Goal: Information Seeking & Learning: Learn about a topic

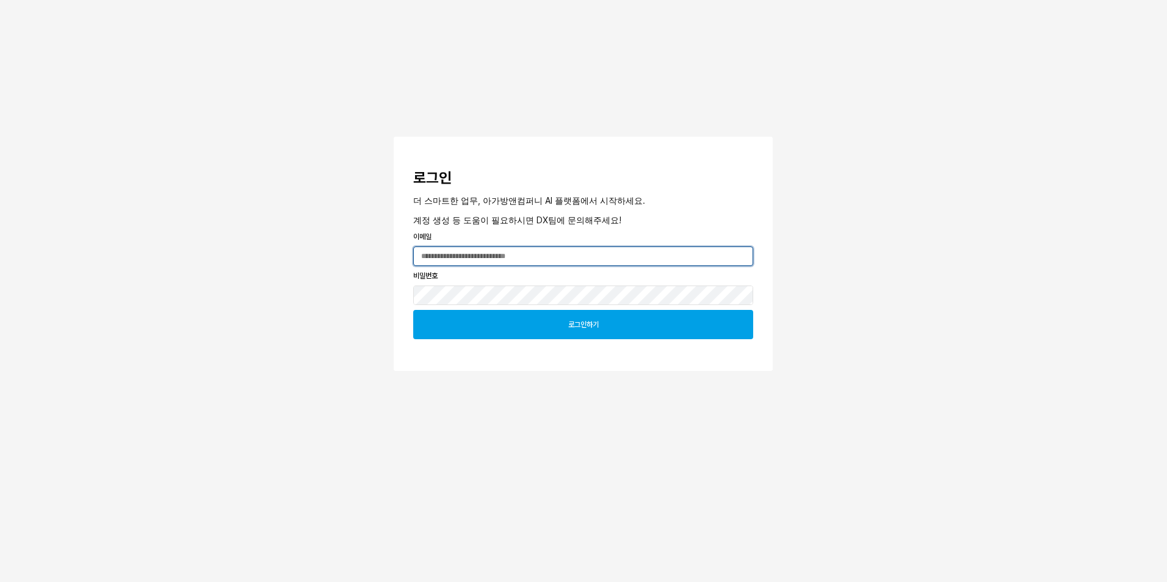
type input "**********"
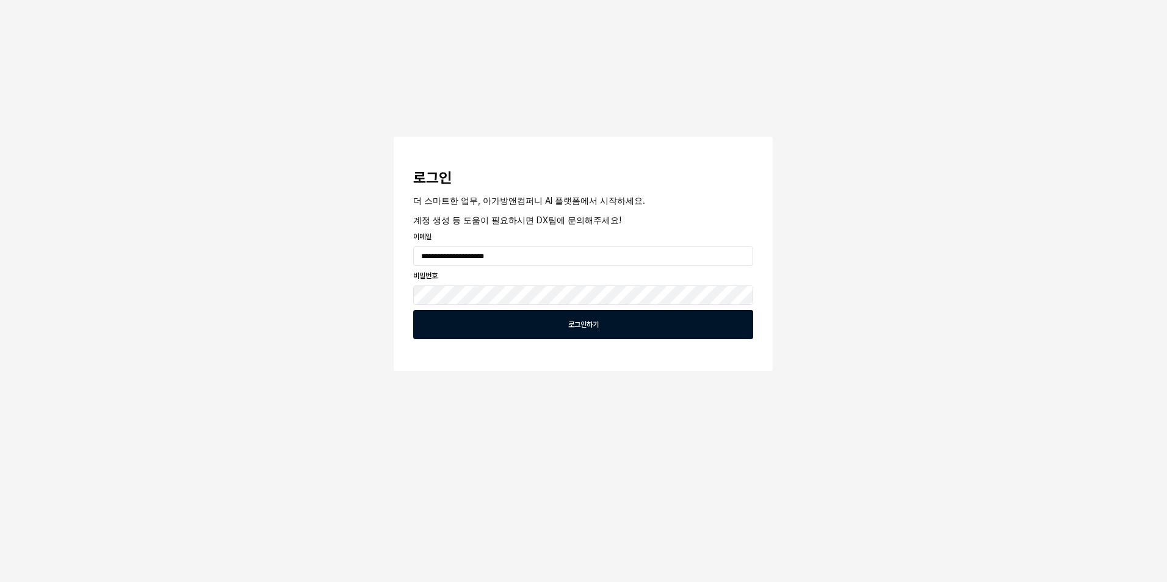
click at [607, 323] on div "로그인하기" at bounding box center [583, 325] width 329 height 28
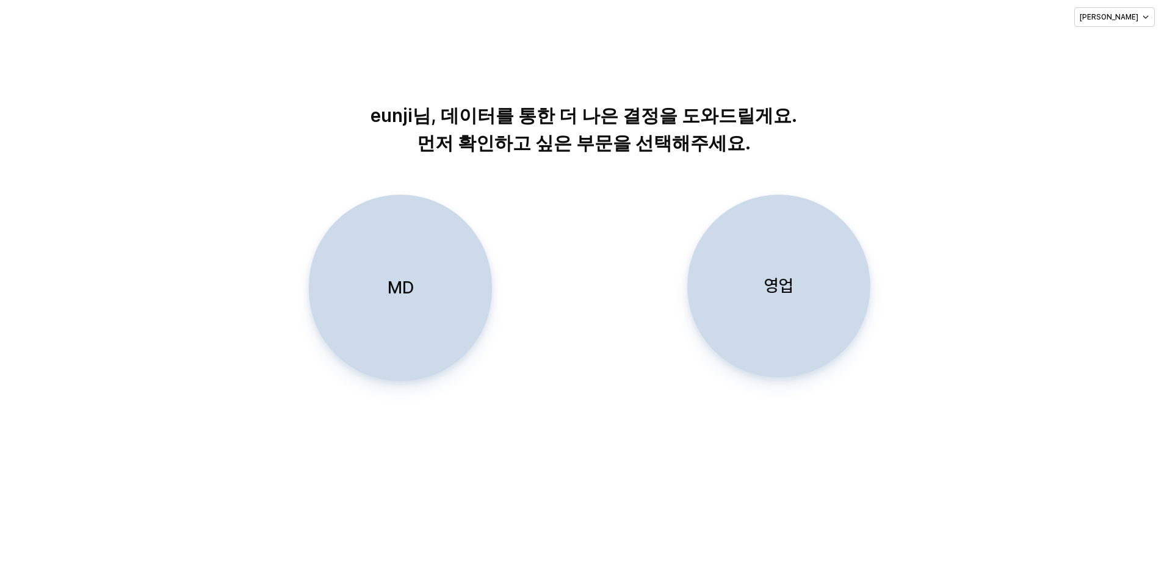
click at [414, 276] on div "MD" at bounding box center [400, 288] width 172 height 186
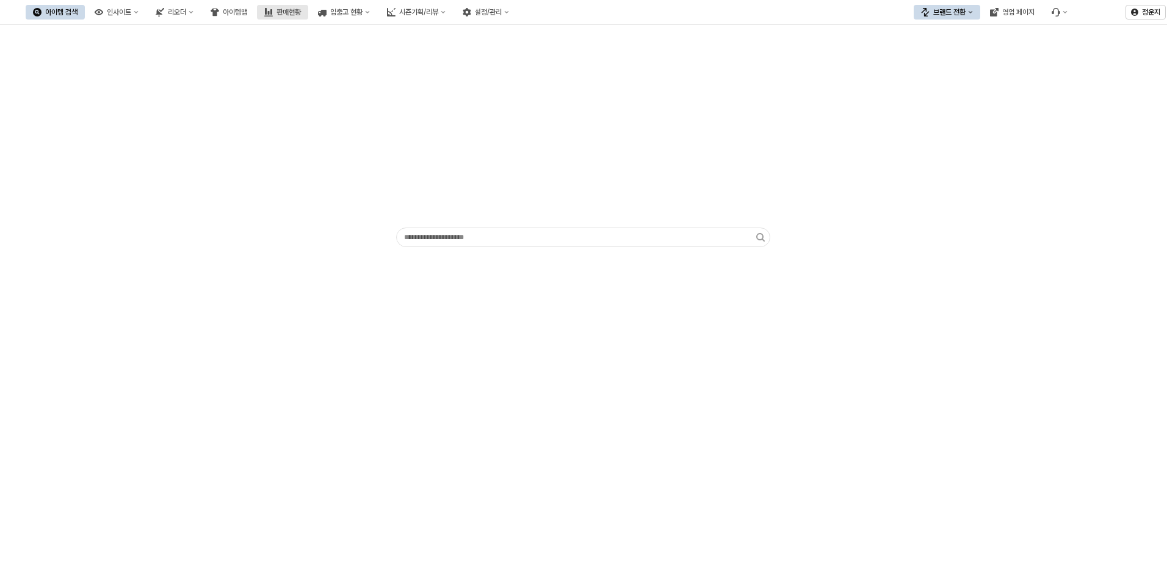
click at [301, 13] on div "판매현황" at bounding box center [288, 12] width 24 height 9
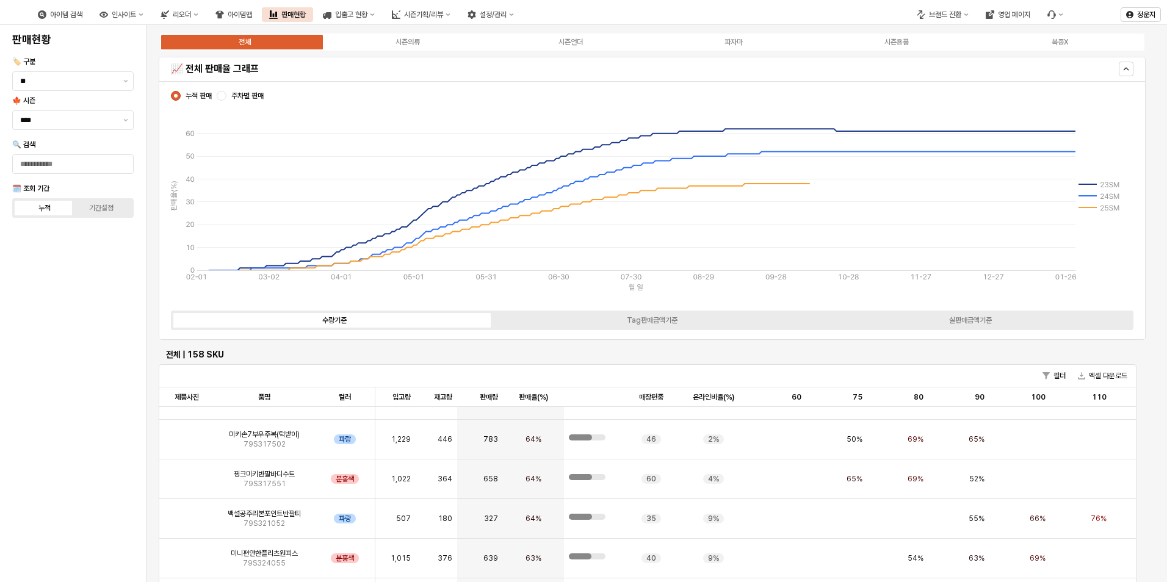
scroll to position [305, 0]
click at [79, 124] on input "****" at bounding box center [68, 120] width 96 height 12
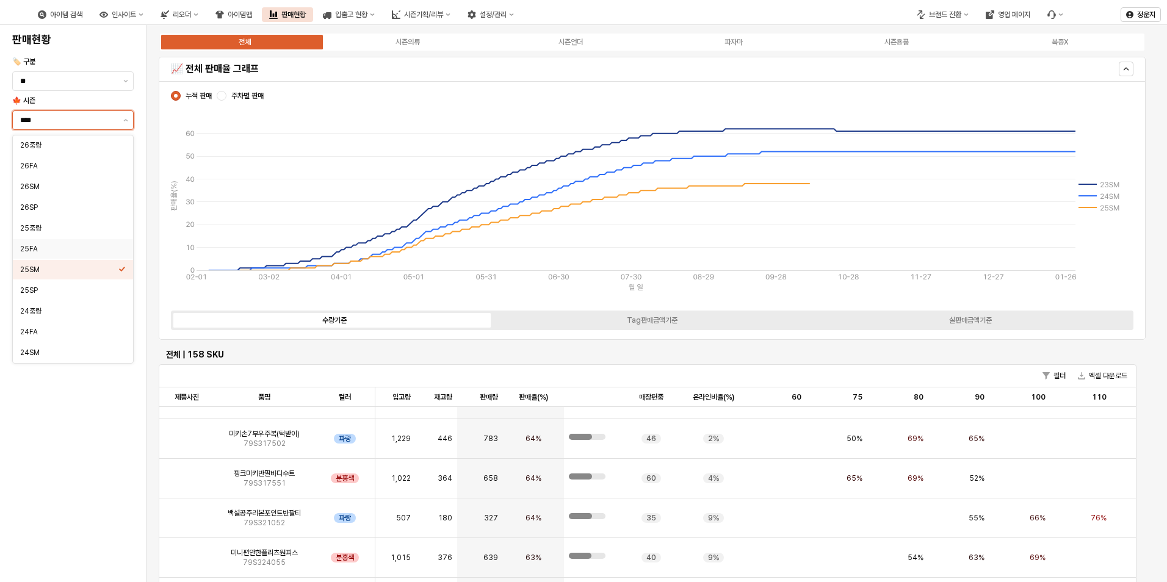
click at [55, 250] on div "25FA" at bounding box center [69, 249] width 98 height 10
type input "****"
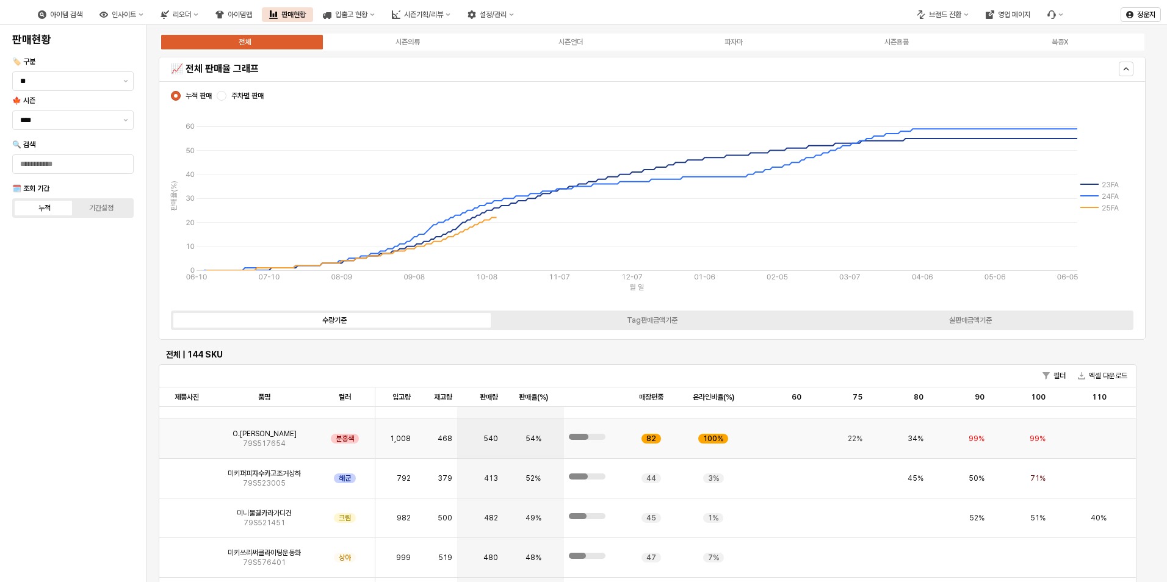
click at [187, 434] on img "앱 프레임" at bounding box center [187, 434] width 0 height 0
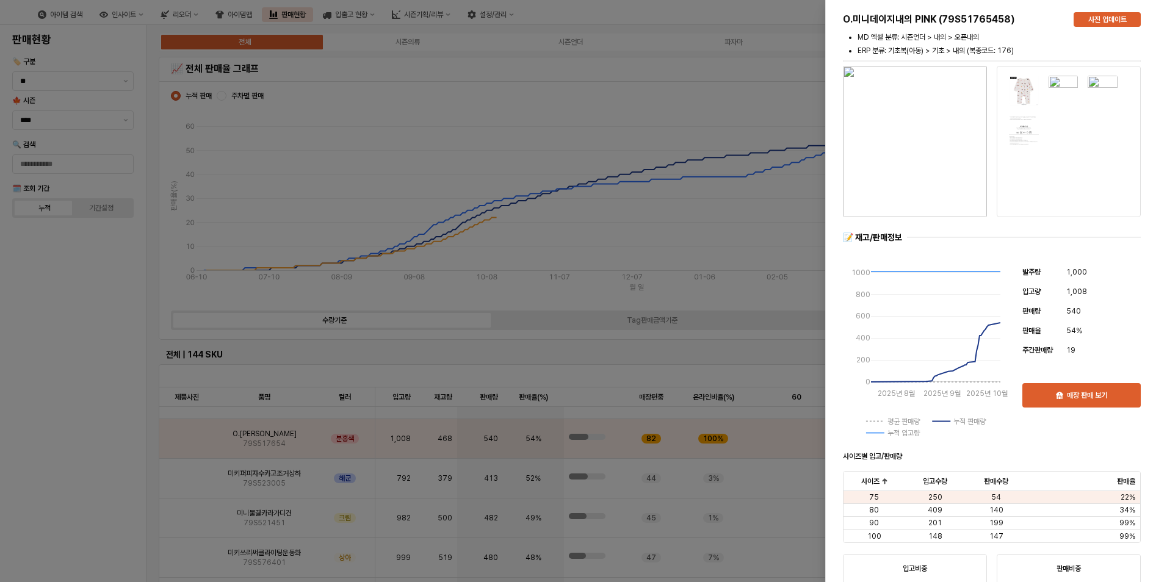
click at [904, 153] on img "button" at bounding box center [915, 141] width 144 height 151
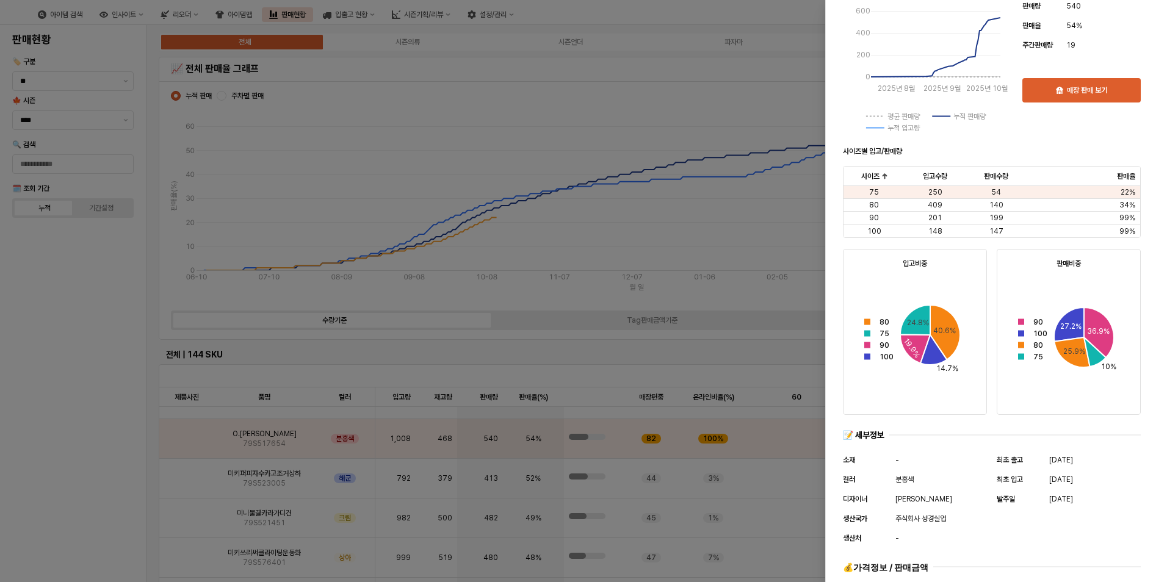
click at [637, 200] on div at bounding box center [583, 291] width 1167 height 582
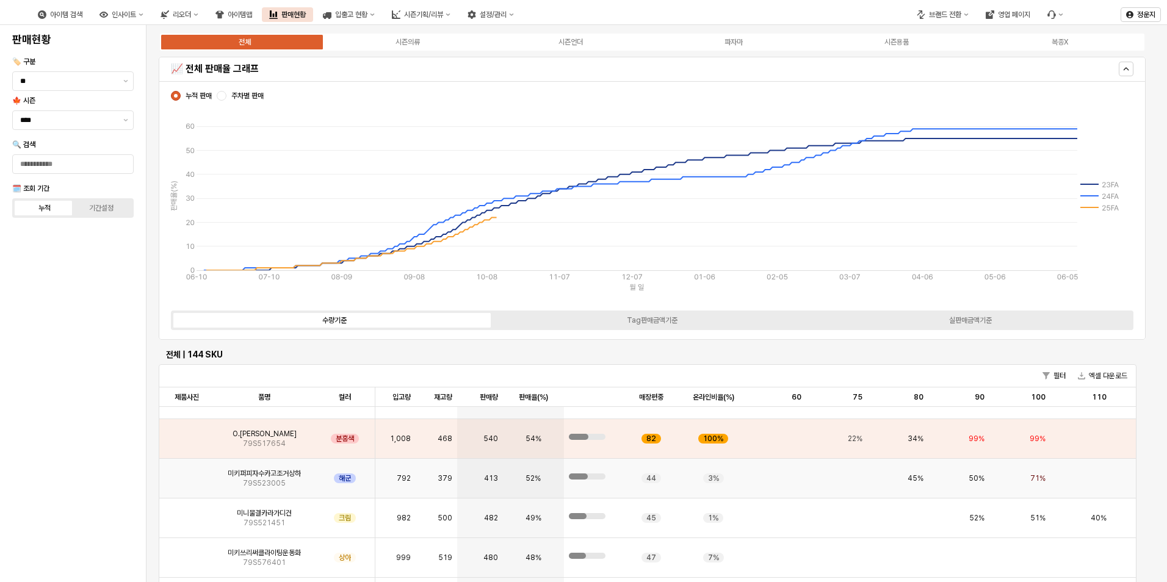
click at [257, 494] on div "미키퍼피자수카고조거상하 79S523005" at bounding box center [264, 479] width 100 height 40
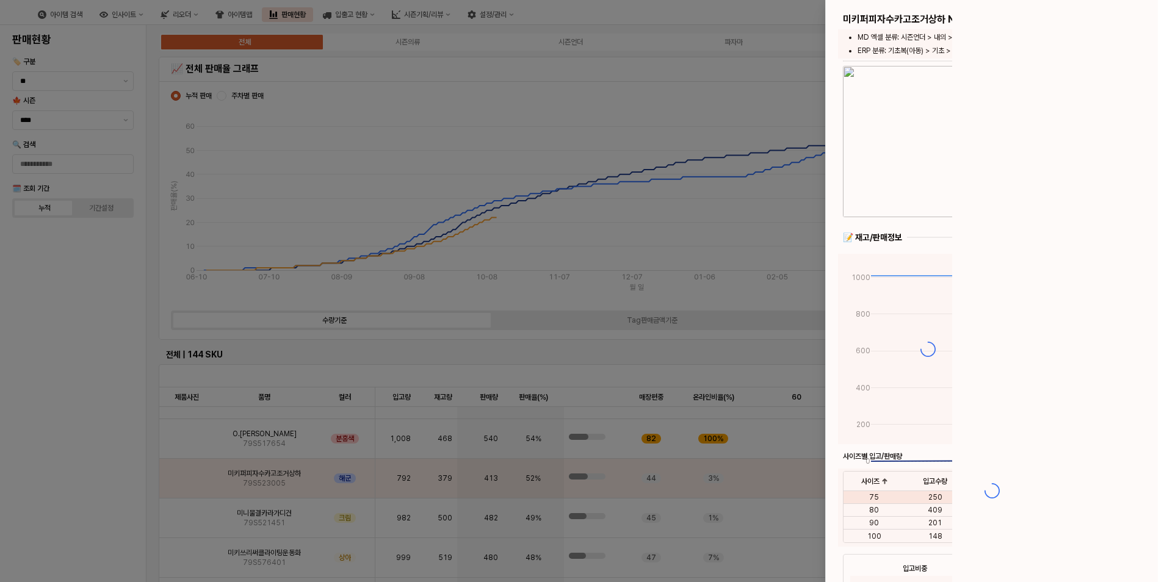
click at [195, 480] on div at bounding box center [583, 291] width 1167 height 582
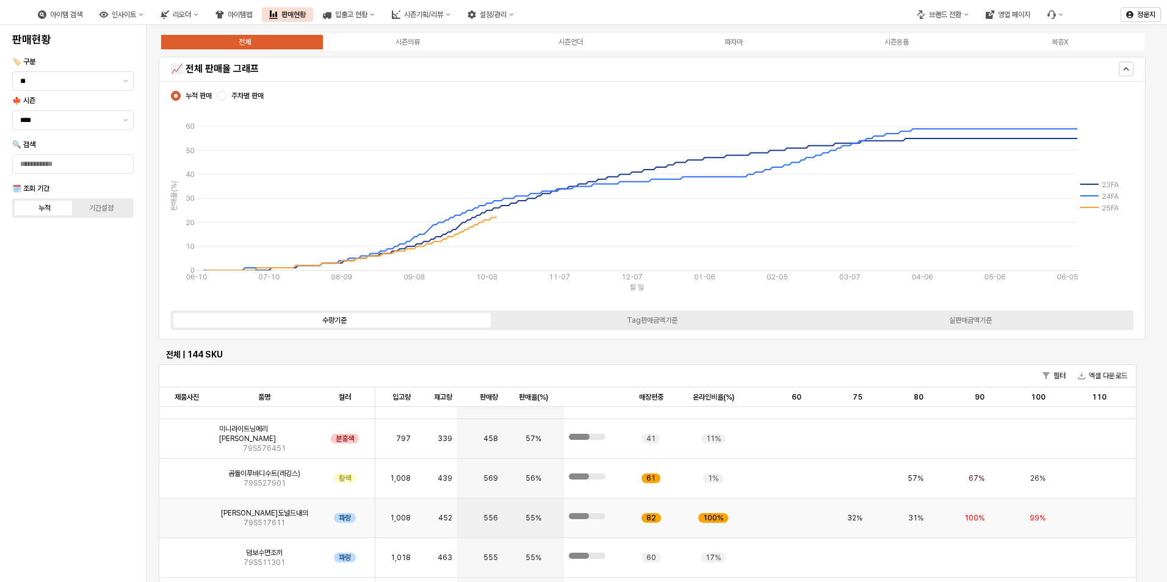
scroll to position [0, 0]
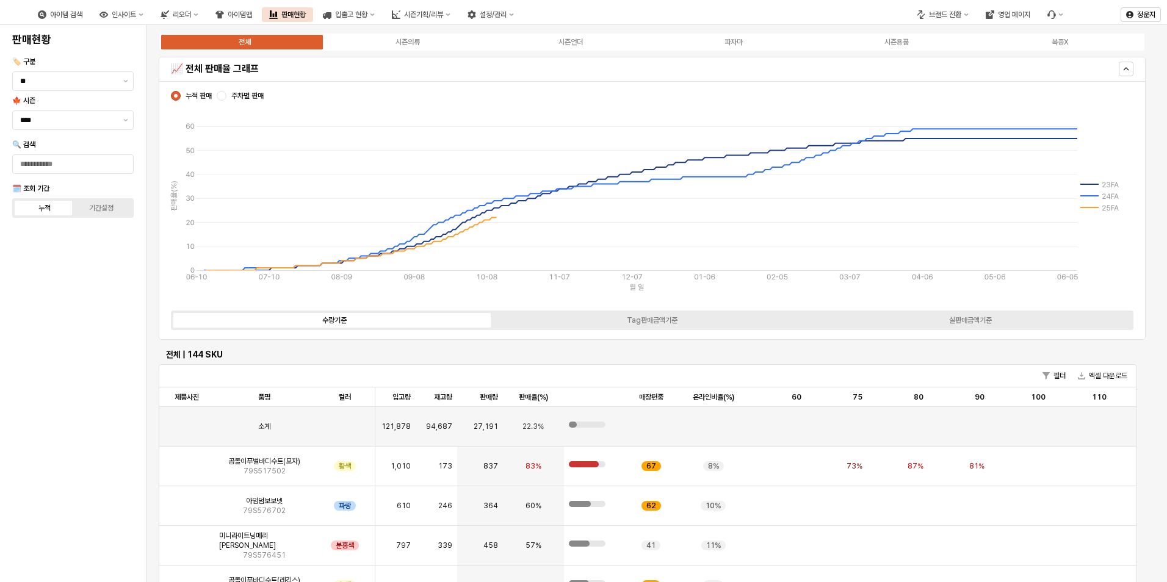
click at [946, 314] on div "수량기준 Tag판매금액기준 실판매금액기준" at bounding box center [652, 321] width 962 height 20
click at [956, 319] on div "실판매금액기준" at bounding box center [970, 320] width 43 height 9
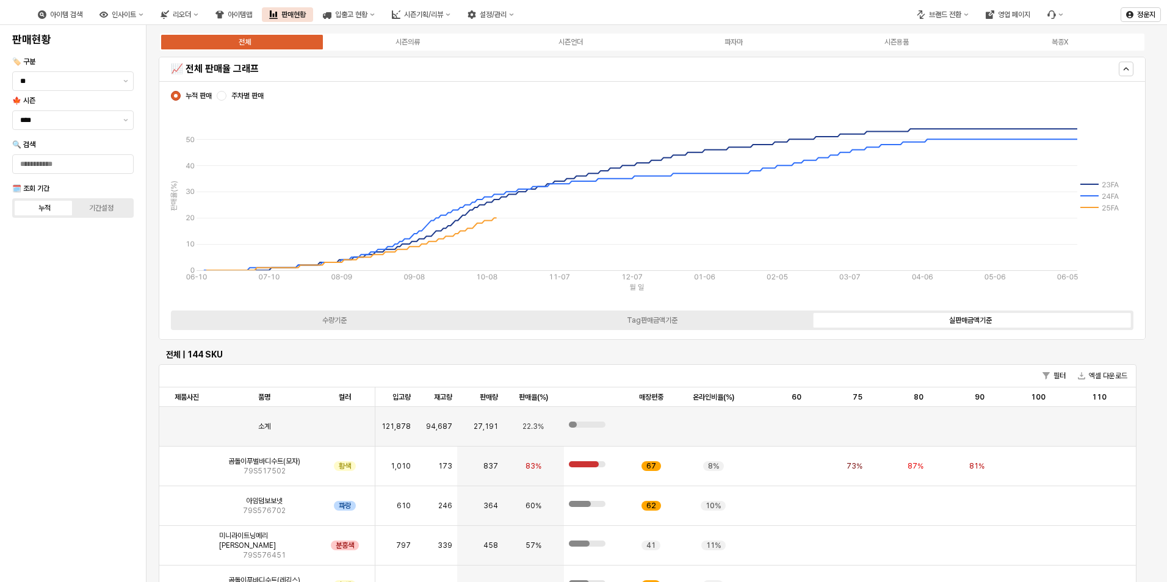
click at [657, 326] on div "수량기준 Tag판매금액기준 실판매금액기준" at bounding box center [652, 321] width 962 height 20
click at [658, 320] on div "Tag판매금액기준" at bounding box center [652, 320] width 51 height 9
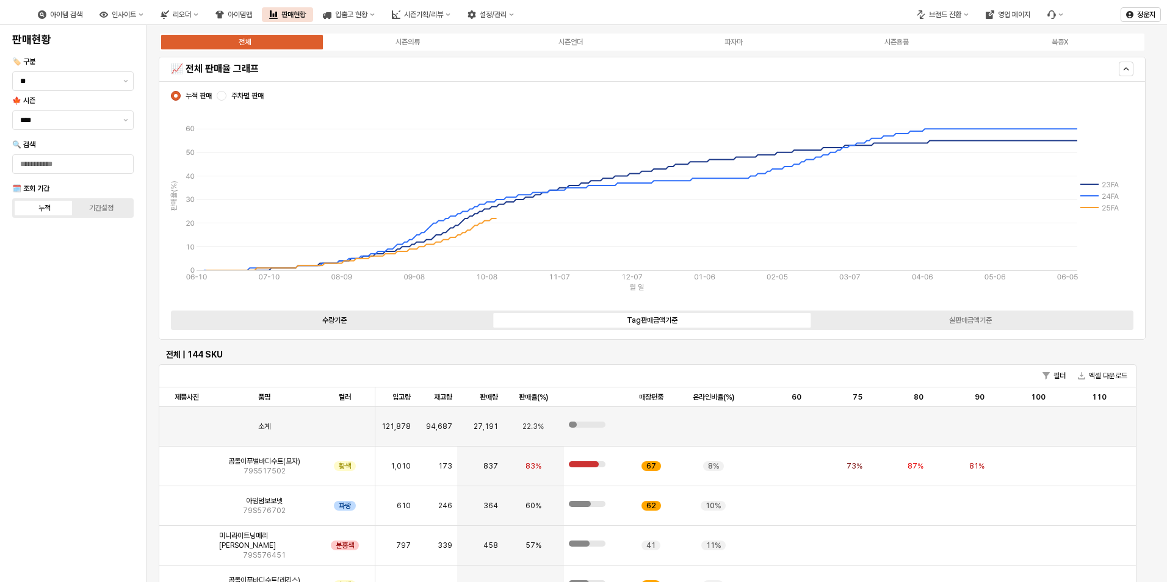
click at [292, 322] on label "수량기준" at bounding box center [334, 320] width 318 height 11
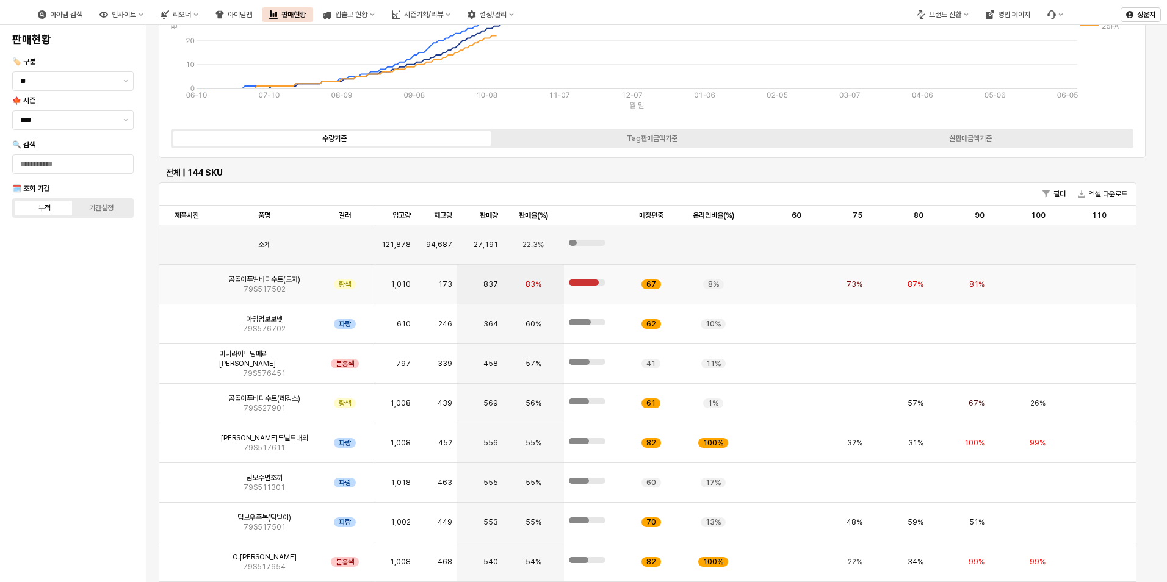
scroll to position [153, 0]
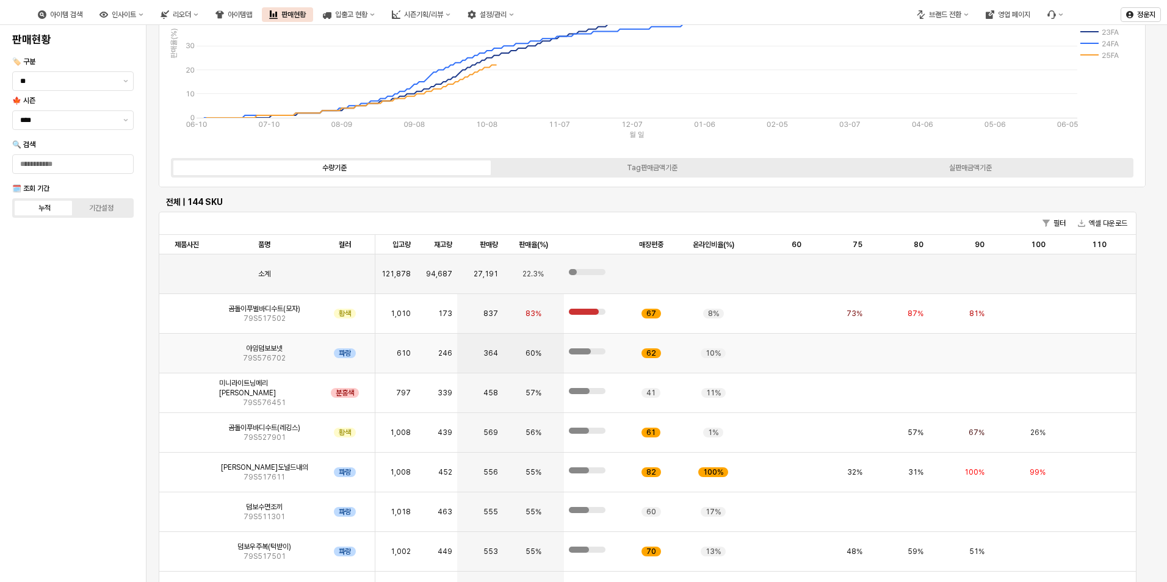
click at [187, 348] on img "앱 프레임" at bounding box center [187, 348] width 0 height 0
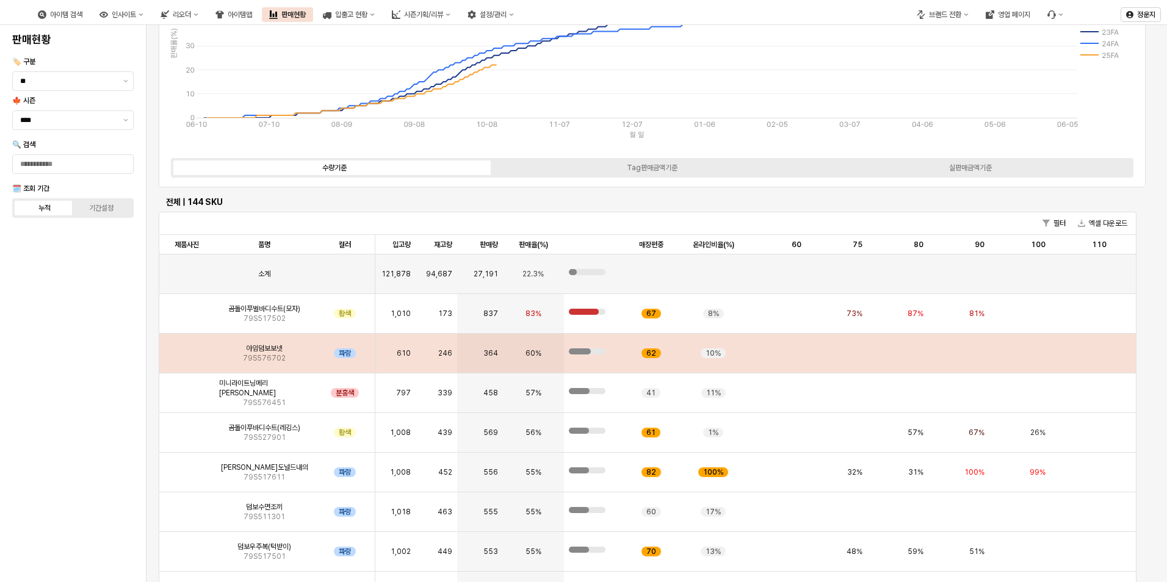
click at [187, 348] on img "앱 프레임" at bounding box center [187, 348] width 0 height 0
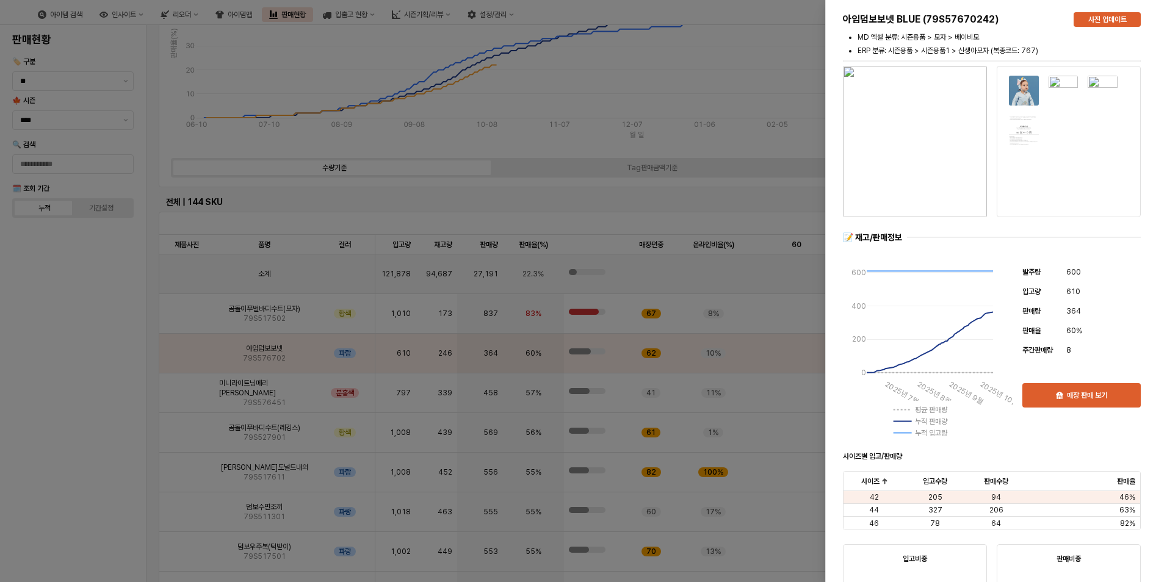
click at [195, 389] on div at bounding box center [583, 291] width 1167 height 582
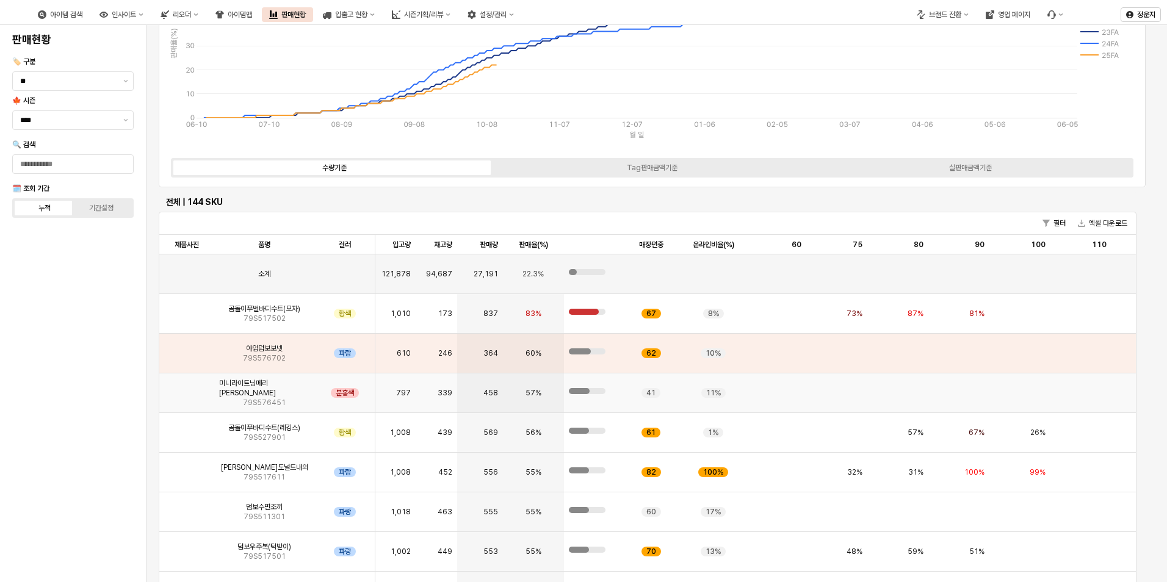
click at [187, 388] on img "앱 프레임" at bounding box center [187, 388] width 0 height 0
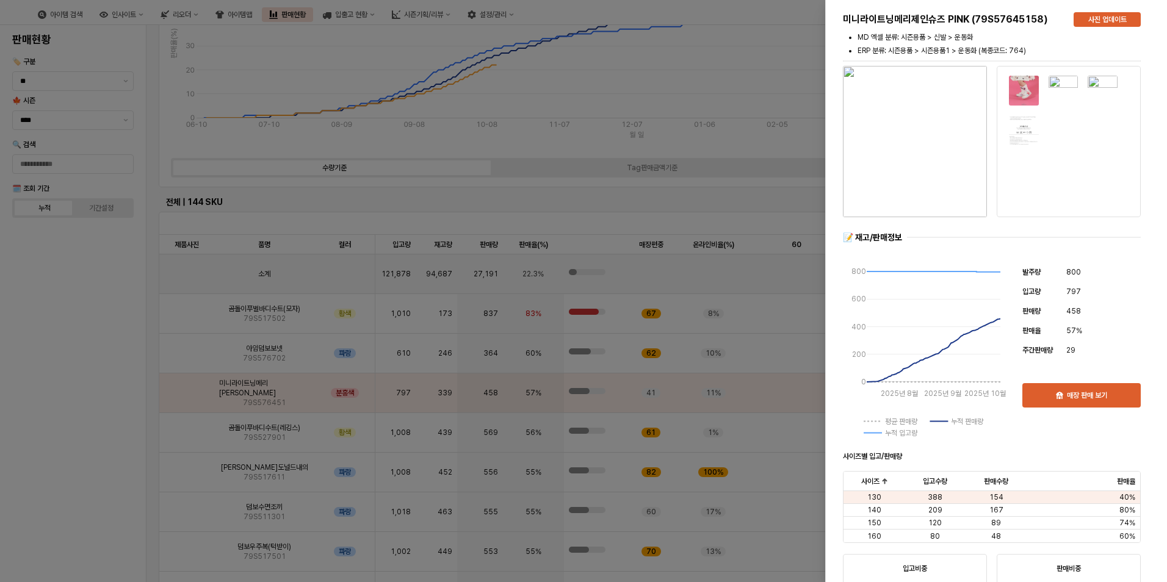
click at [1018, 93] on img at bounding box center [1023, 90] width 31 height 31
click at [906, 157] on img "button" at bounding box center [915, 141] width 144 height 151
click at [601, 214] on div at bounding box center [583, 291] width 1167 height 582
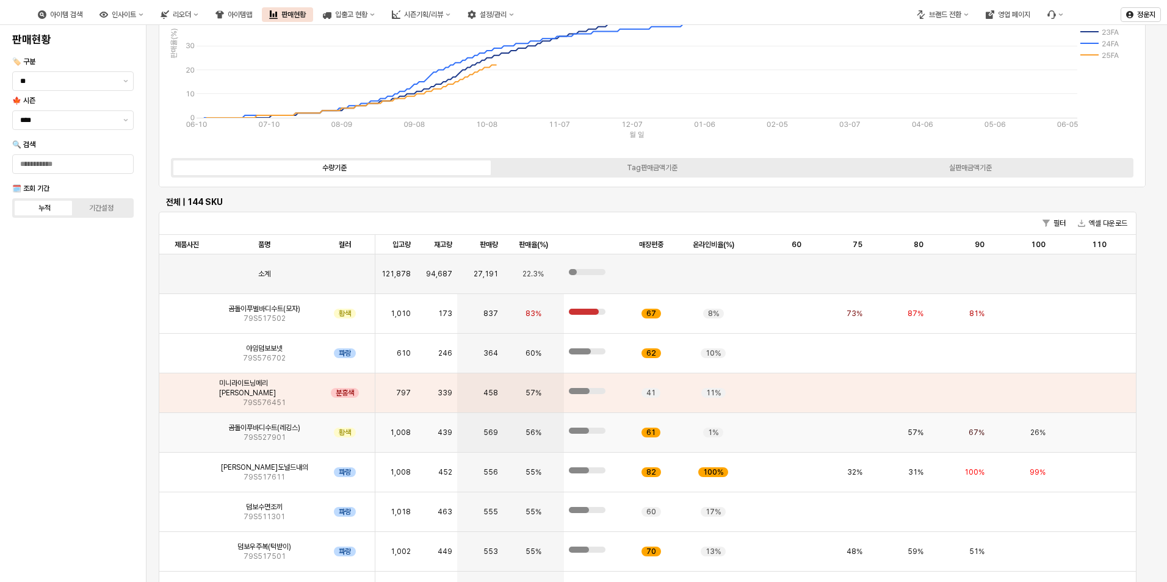
click at [187, 428] on img "앱 프레임" at bounding box center [187, 428] width 0 height 0
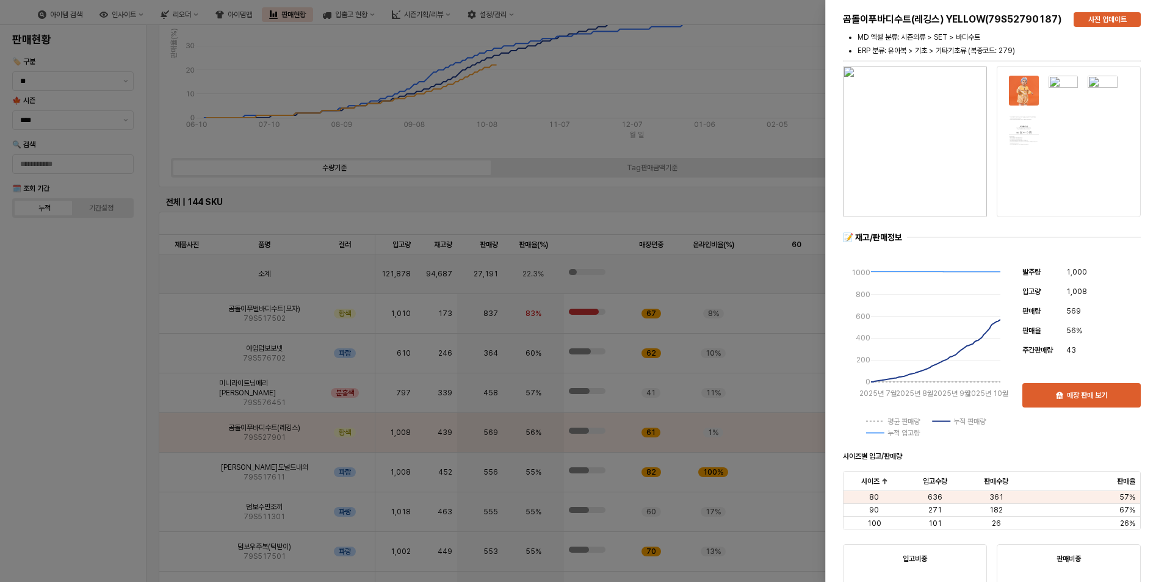
click at [903, 144] on img "button" at bounding box center [915, 141] width 144 height 151
click at [769, 220] on div at bounding box center [583, 291] width 1167 height 582
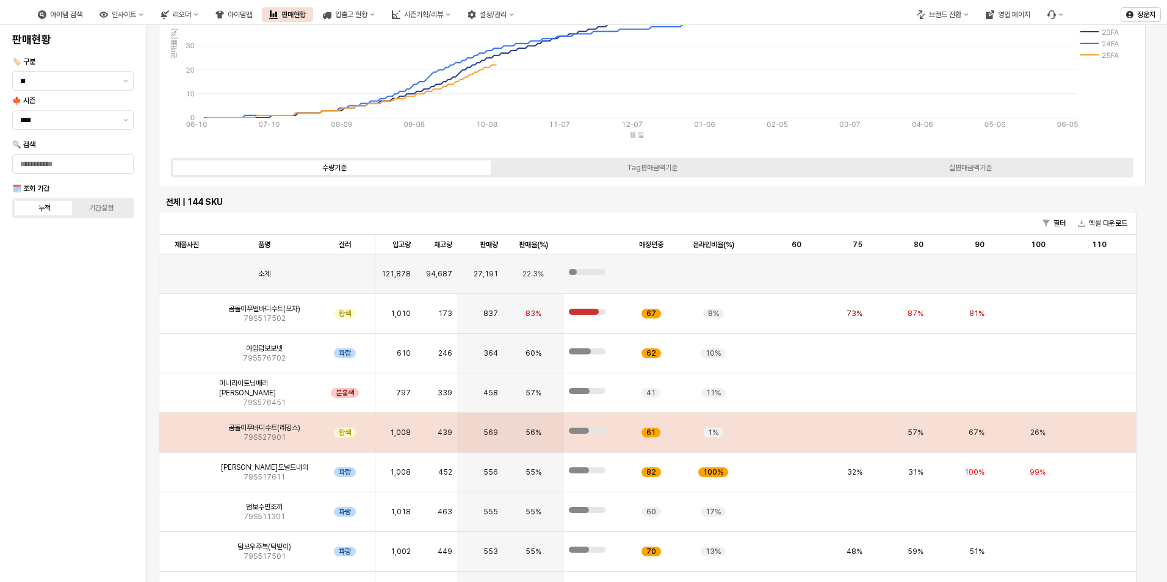
scroll to position [61, 0]
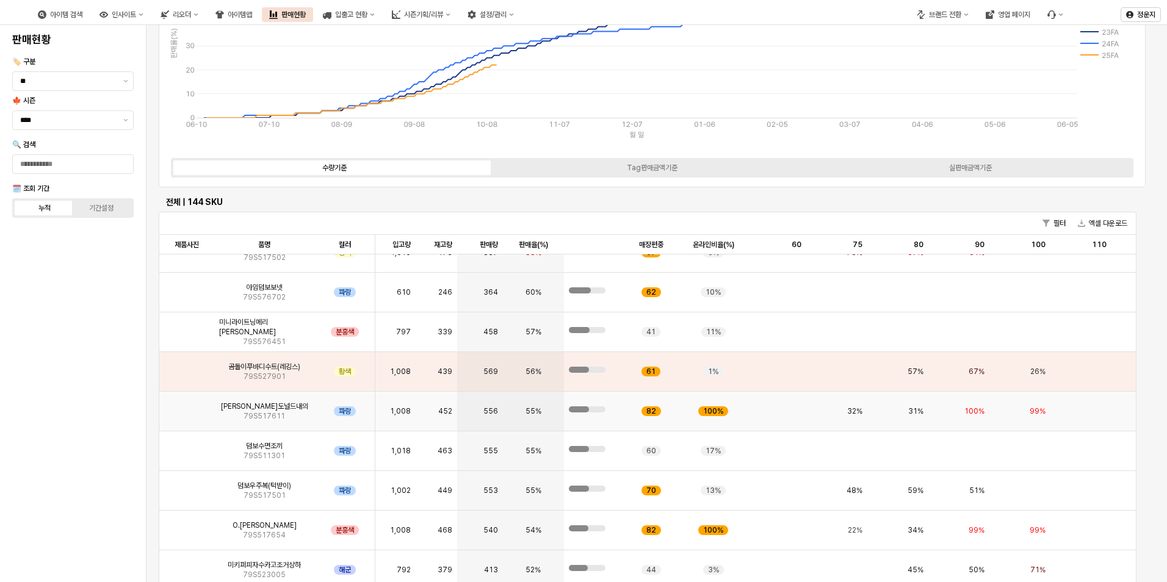
click at [187, 406] on img "앱 프레임" at bounding box center [187, 406] width 0 height 0
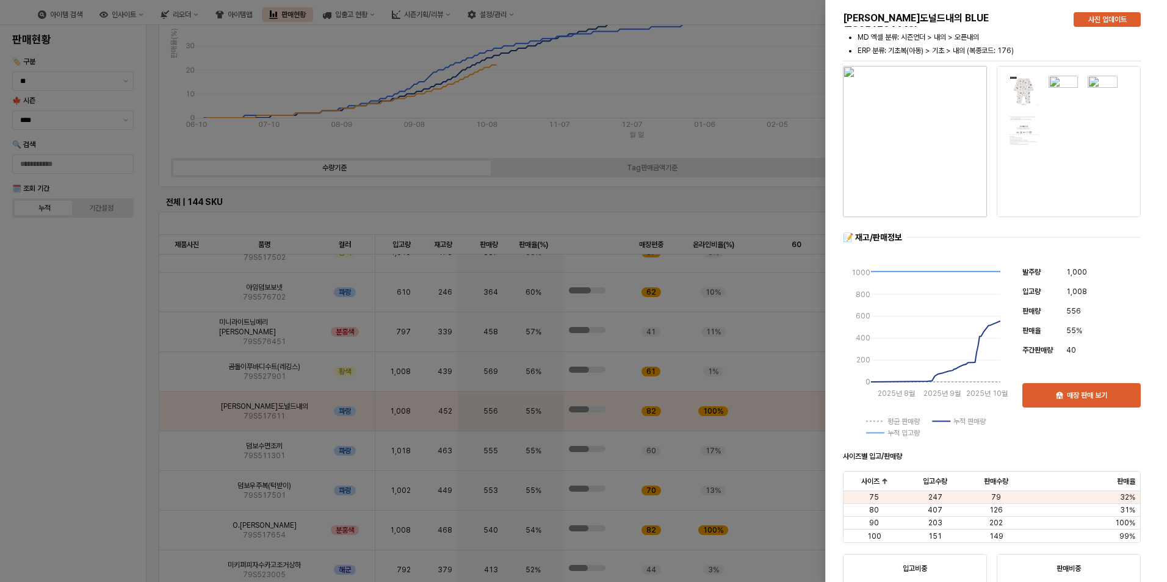
click at [912, 180] on img "button" at bounding box center [915, 141] width 144 height 151
click at [466, 225] on div at bounding box center [583, 291] width 1167 height 582
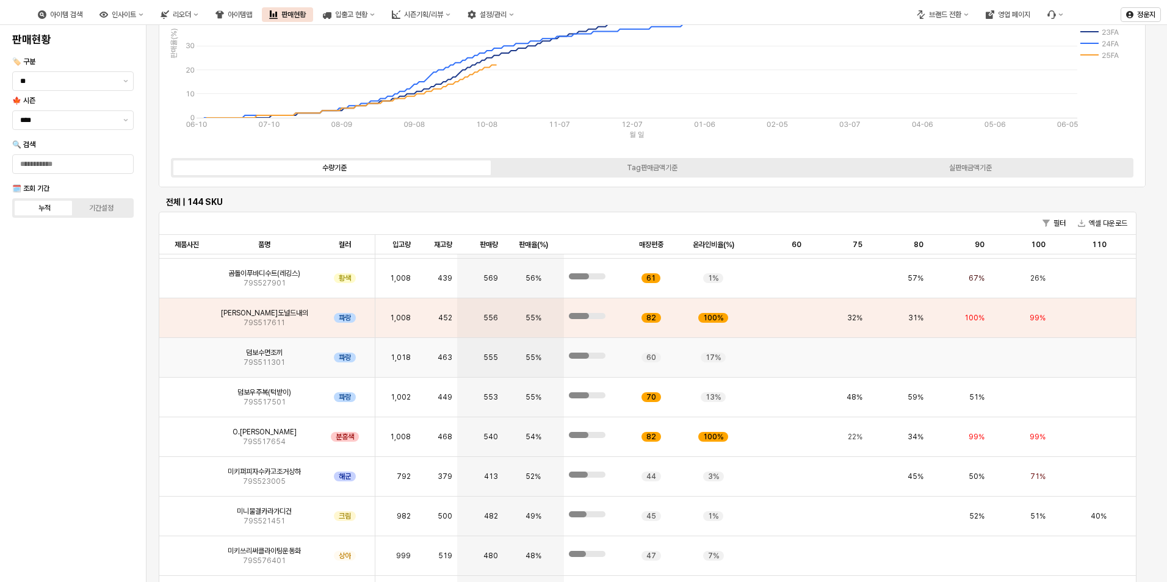
scroll to position [183, 0]
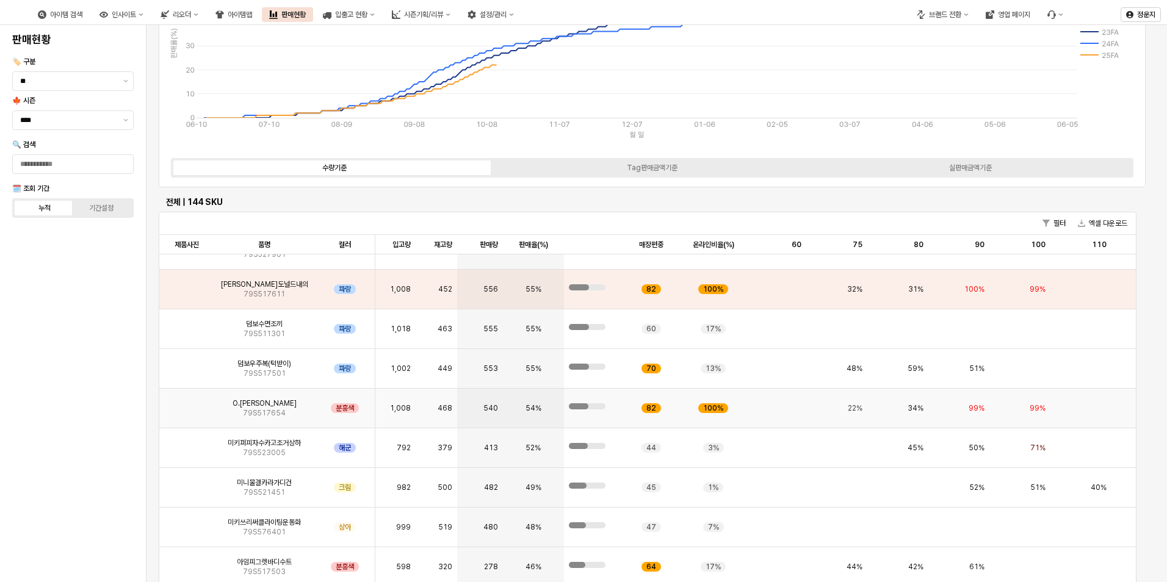
click at [187, 403] on img "앱 프레임" at bounding box center [187, 403] width 0 height 0
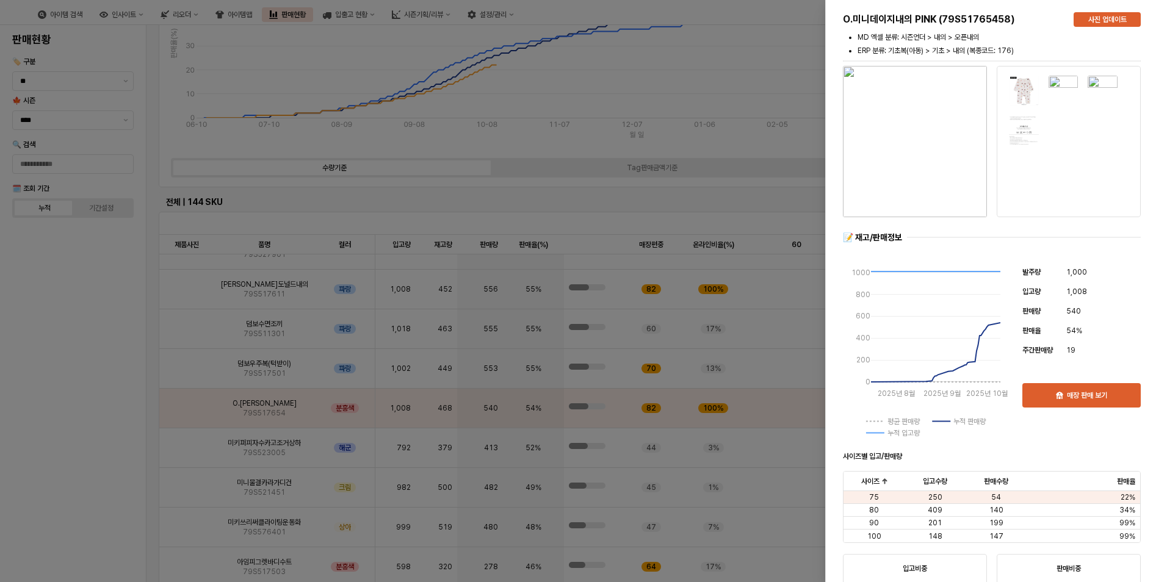
click at [708, 217] on div at bounding box center [583, 291] width 1167 height 582
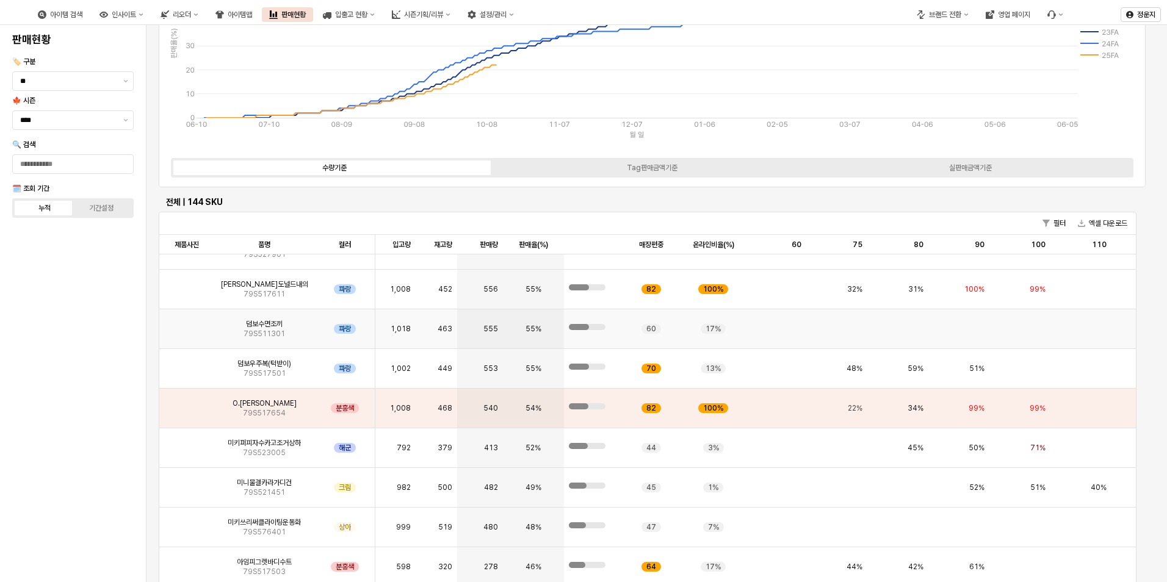
scroll to position [244, 0]
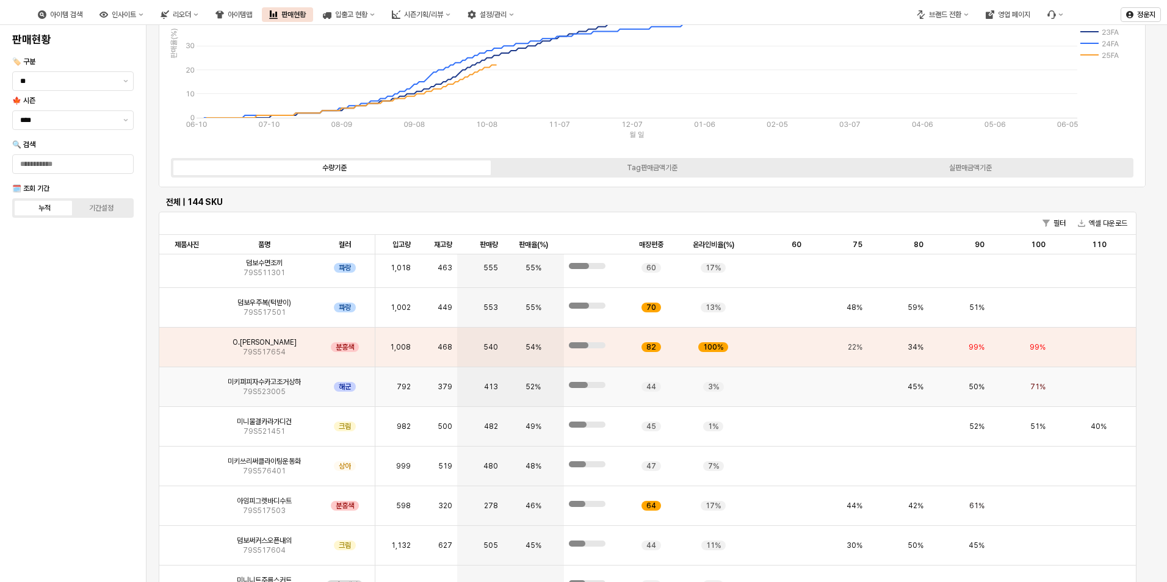
click at [187, 382] on img "앱 프레임" at bounding box center [187, 382] width 0 height 0
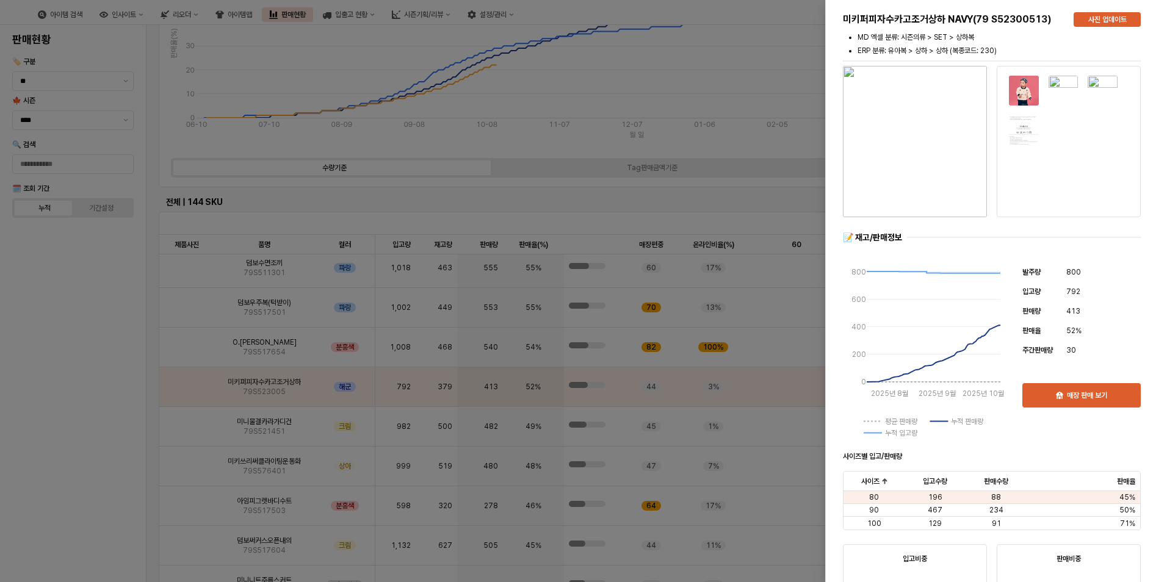
click at [617, 224] on div at bounding box center [583, 291] width 1167 height 582
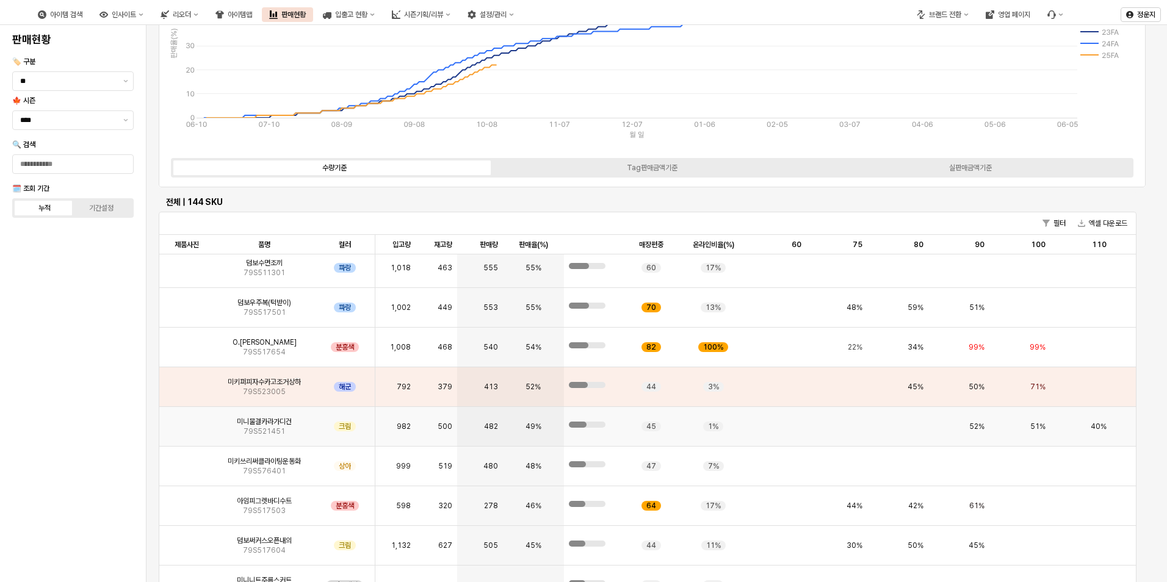
click at [187, 422] on img "앱 프레임" at bounding box center [187, 422] width 0 height 0
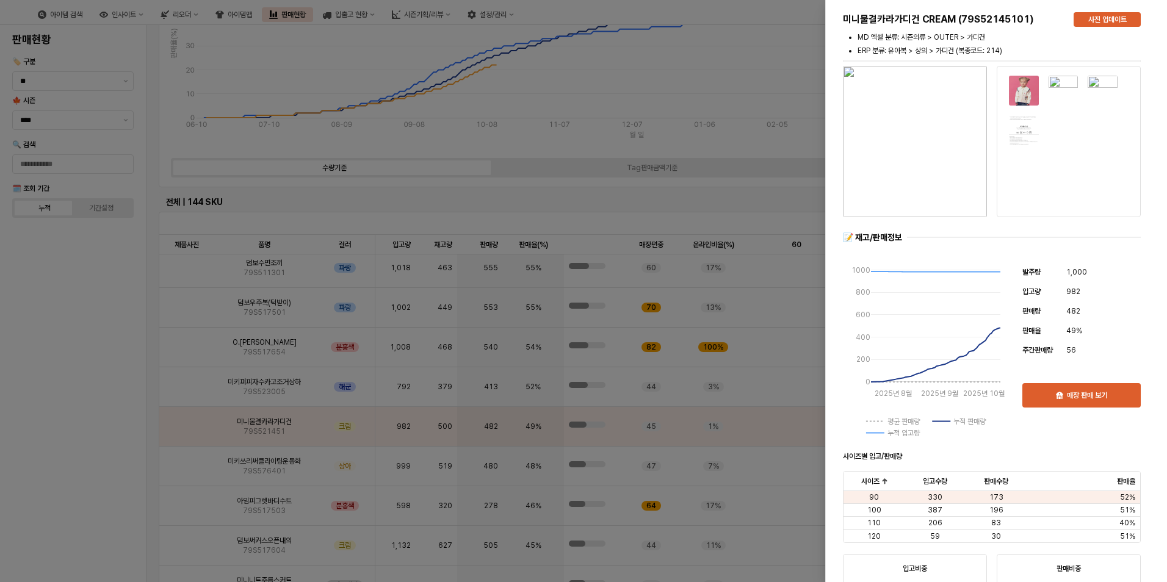
click at [931, 173] on img "button" at bounding box center [915, 141] width 144 height 151
click at [104, 419] on div at bounding box center [583, 291] width 1167 height 582
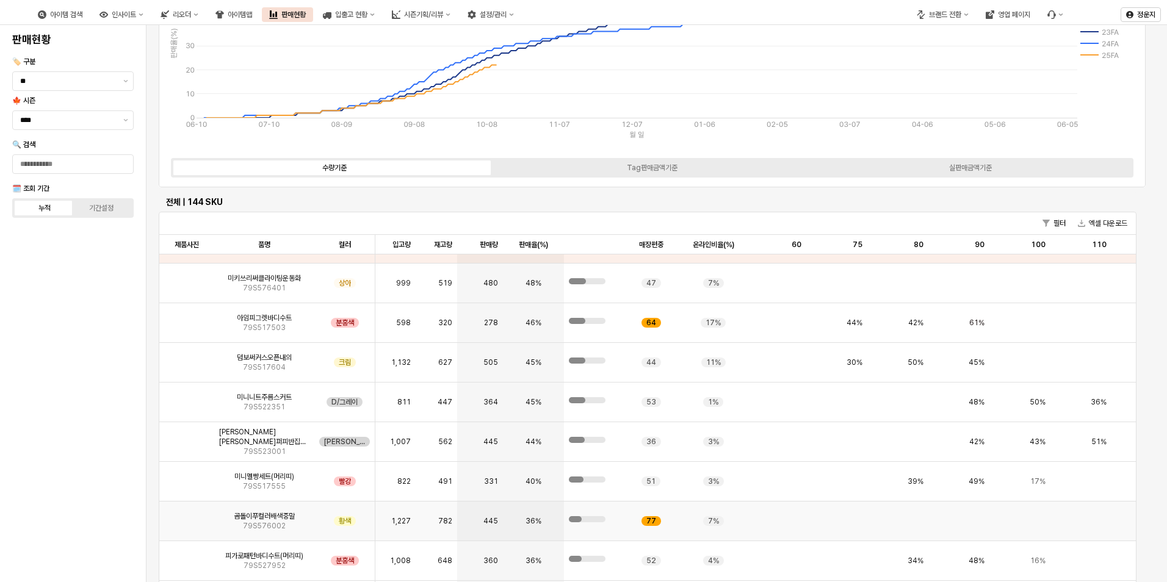
scroll to position [488, 0]
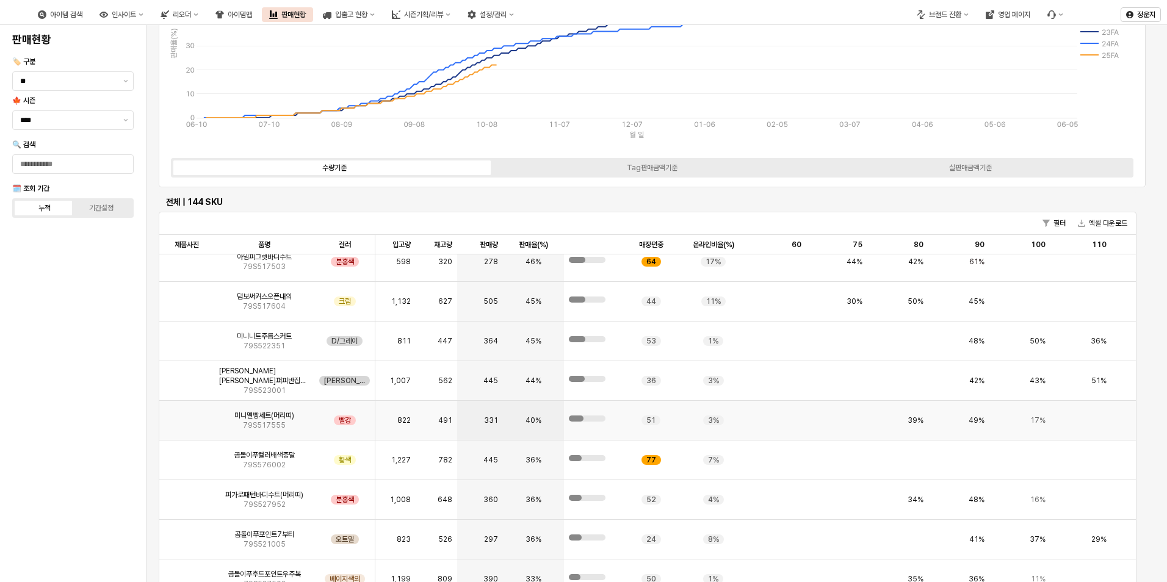
click at [187, 416] on img "앱 프레임" at bounding box center [187, 416] width 0 height 0
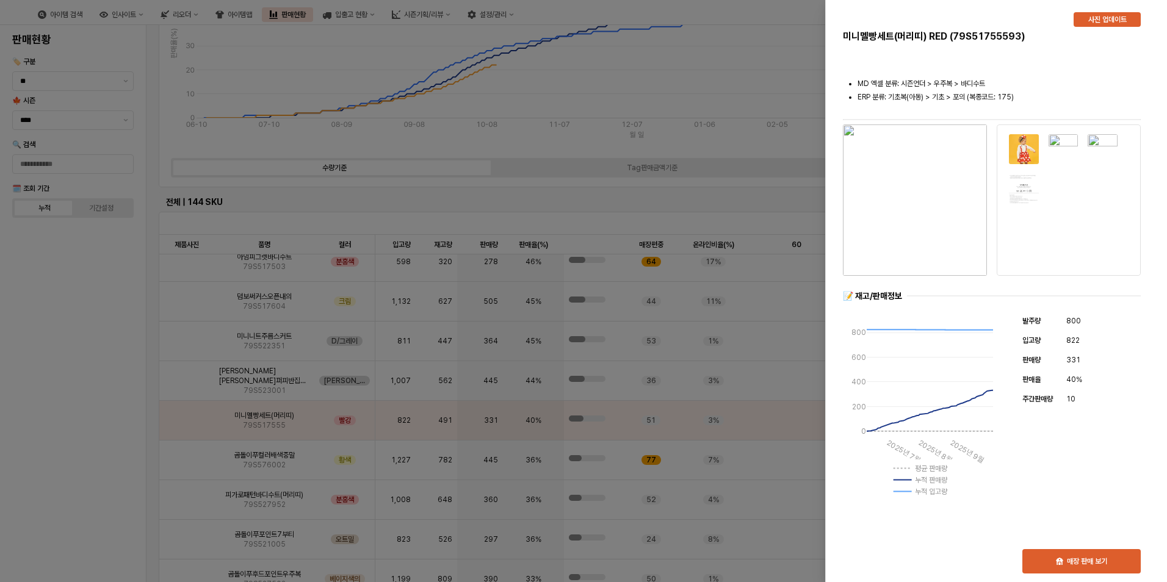
click at [926, 171] on img "button" at bounding box center [915, 199] width 144 height 151
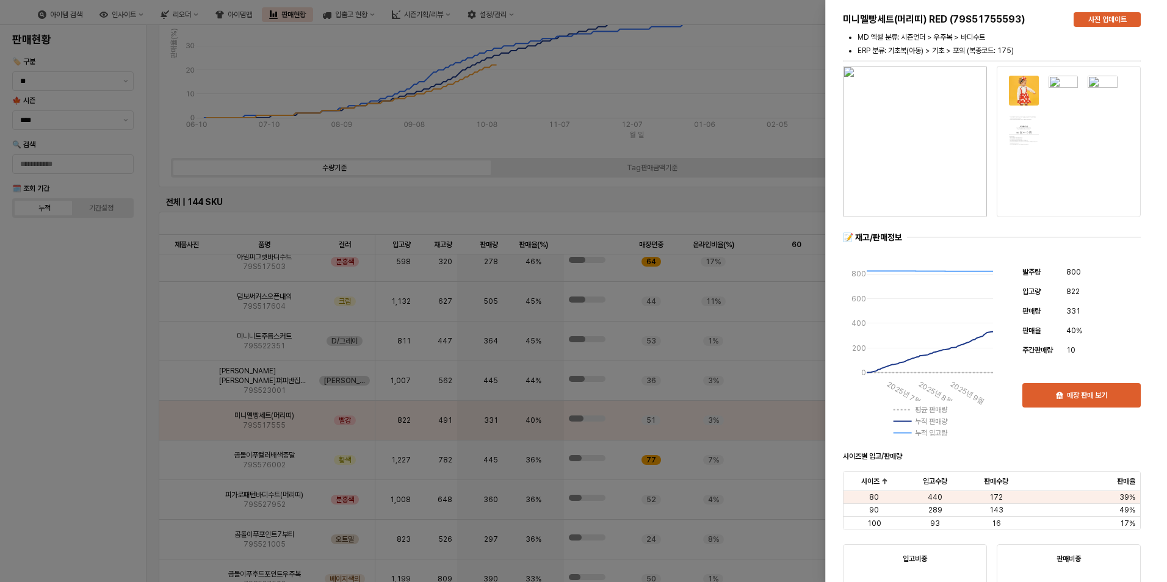
click at [130, 430] on div at bounding box center [583, 291] width 1167 height 582
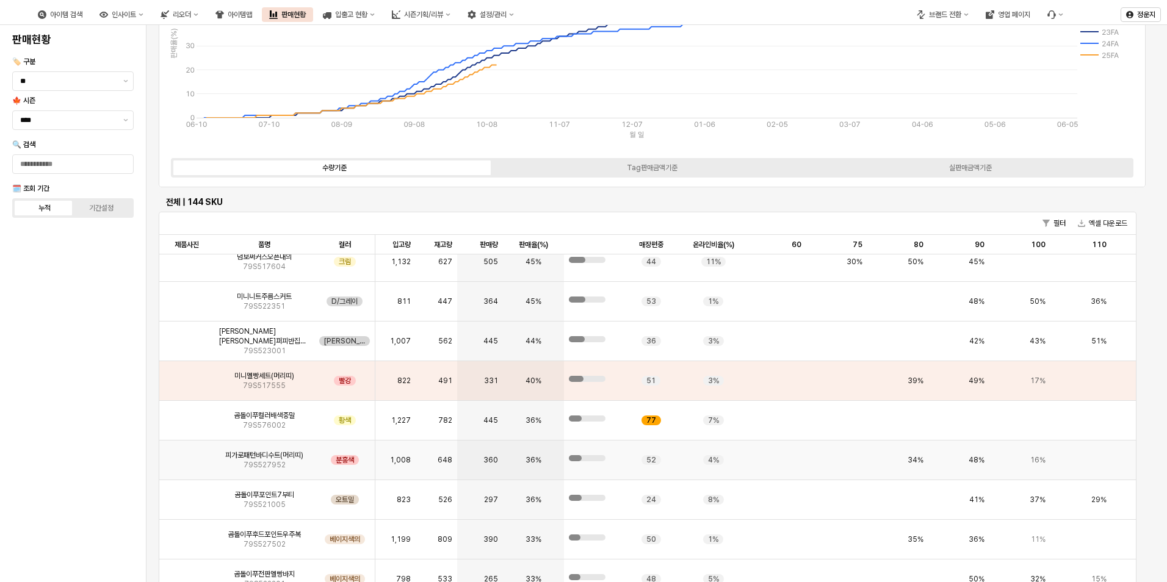
scroll to position [549, 0]
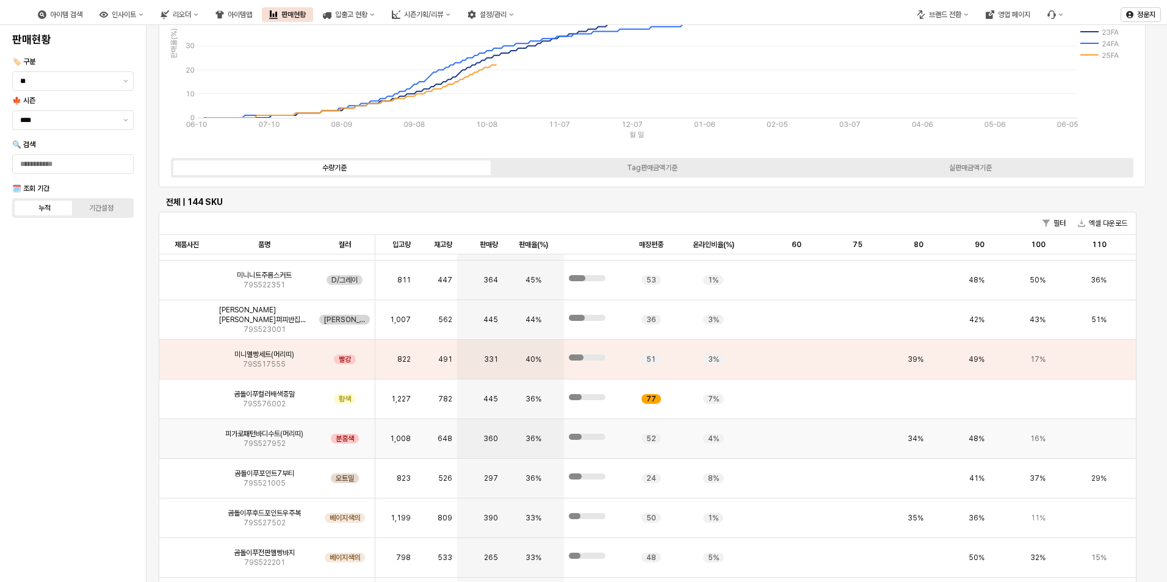
click at [187, 434] on img "앱 프레임" at bounding box center [187, 434] width 0 height 0
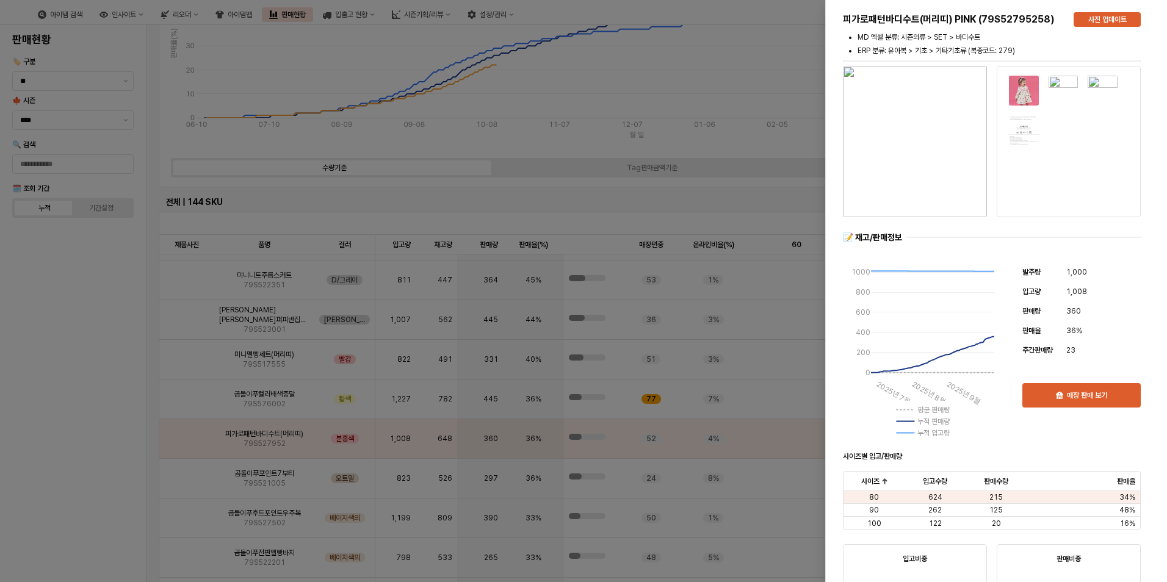
click at [913, 233] on div "📝 재고/판매정보" at bounding box center [992, 238] width 298 height 12
click at [912, 173] on img "button" at bounding box center [915, 141] width 144 height 151
click at [82, 406] on div at bounding box center [583, 291] width 1167 height 582
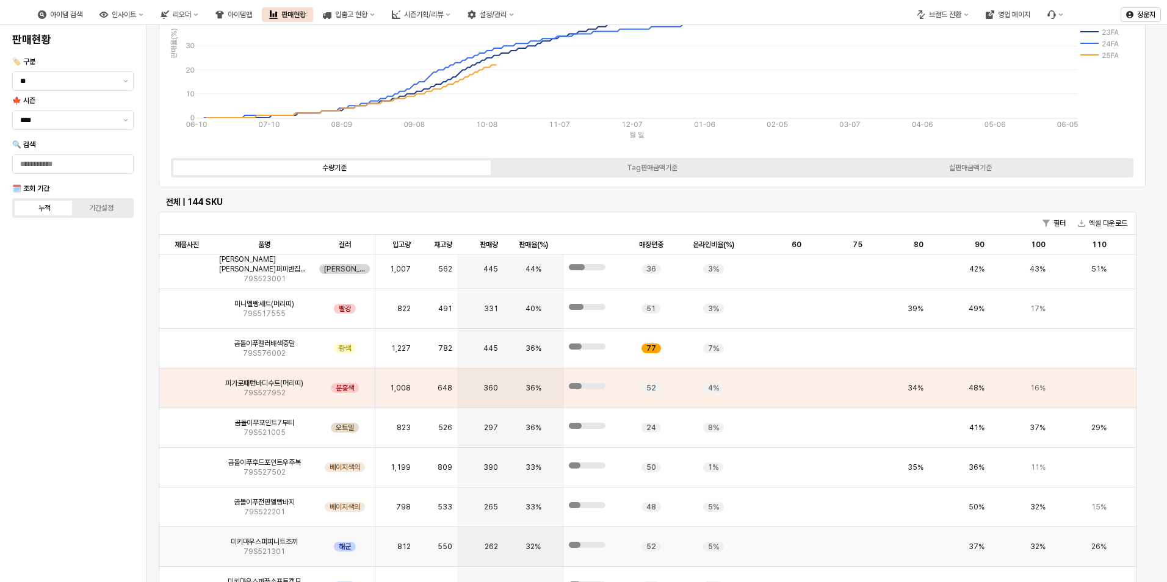
scroll to position [610, 0]
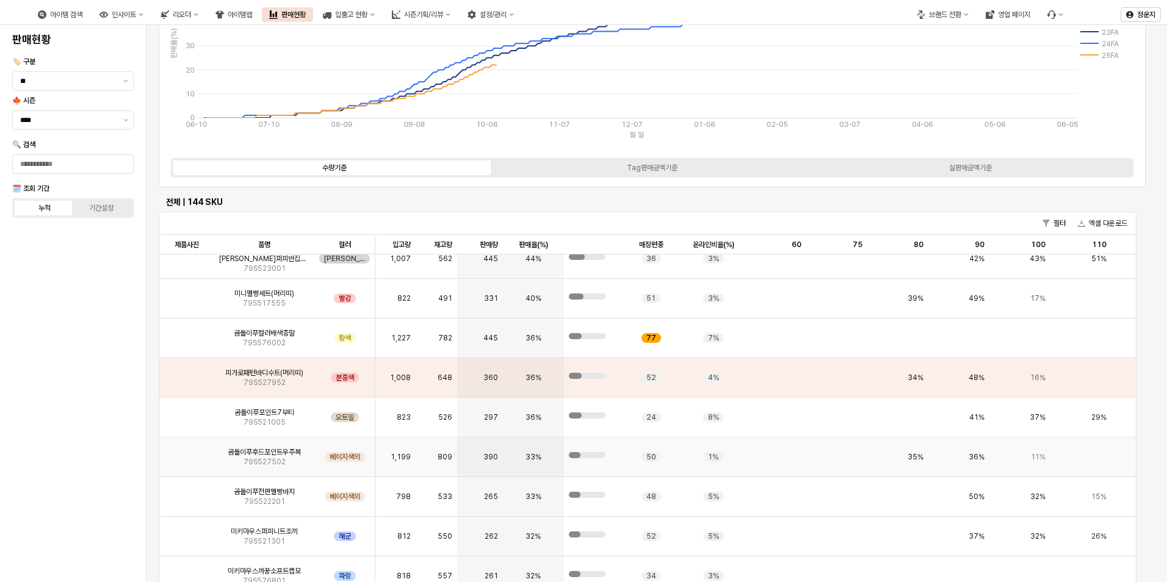
click at [203, 453] on div "앱 프레임" at bounding box center [186, 458] width 55 height 40
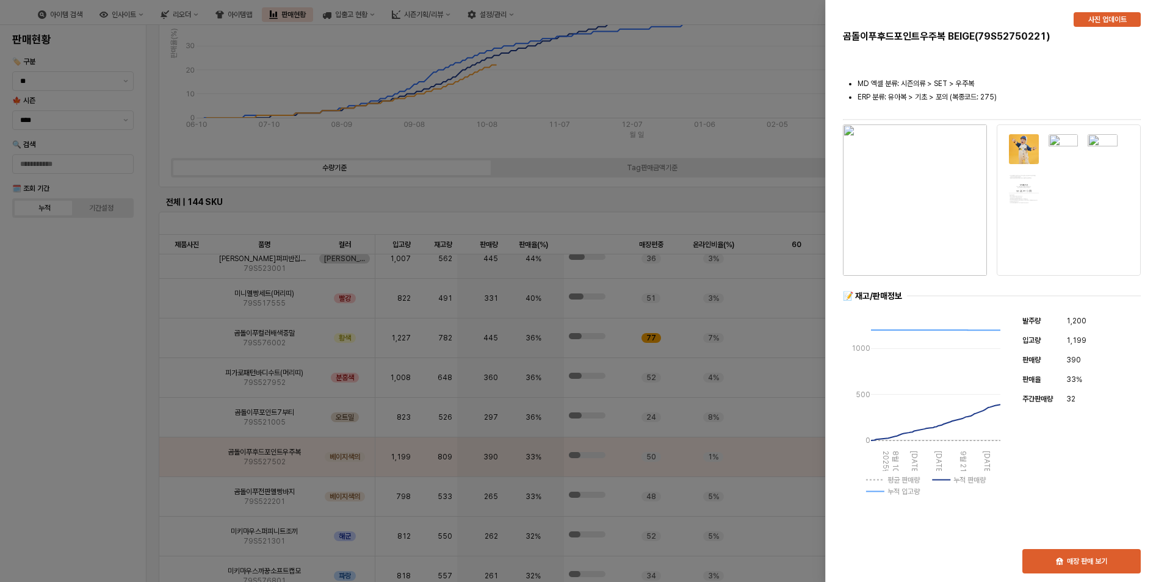
click at [955, 189] on img "button" at bounding box center [915, 199] width 144 height 151
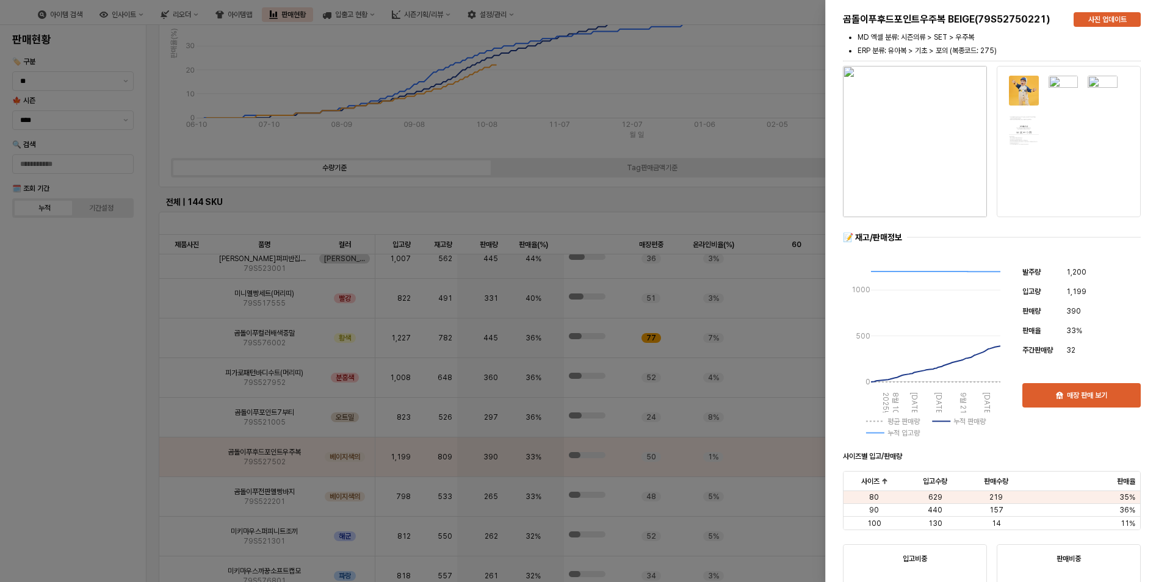
drag, startPoint x: 178, startPoint y: 478, endPoint x: 192, endPoint y: 457, distance: 24.7
click at [182, 475] on div at bounding box center [583, 291] width 1167 height 582
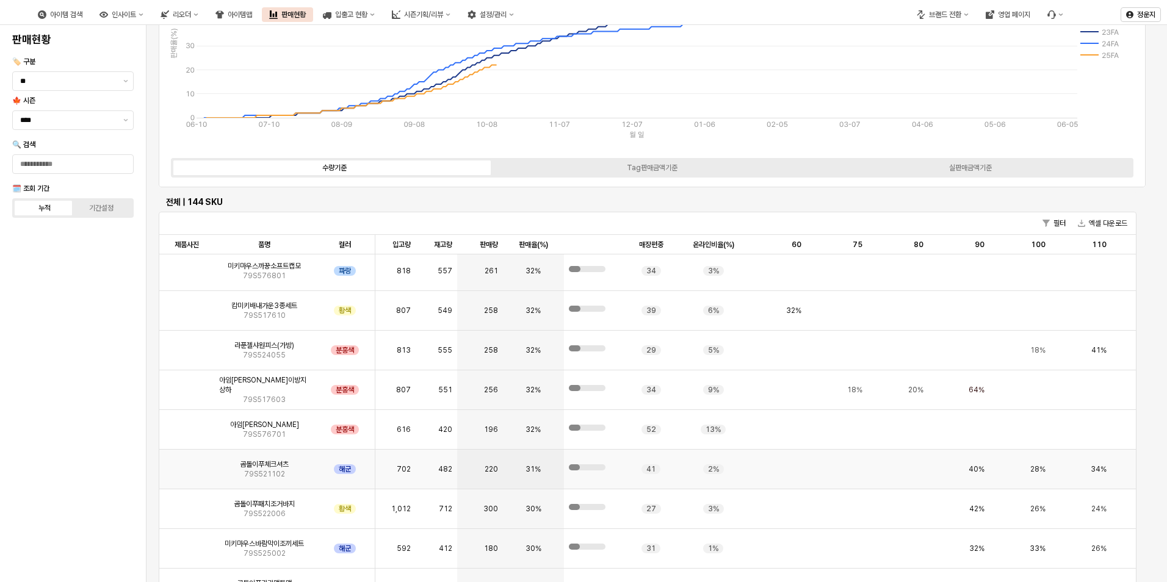
scroll to position [976, 0]
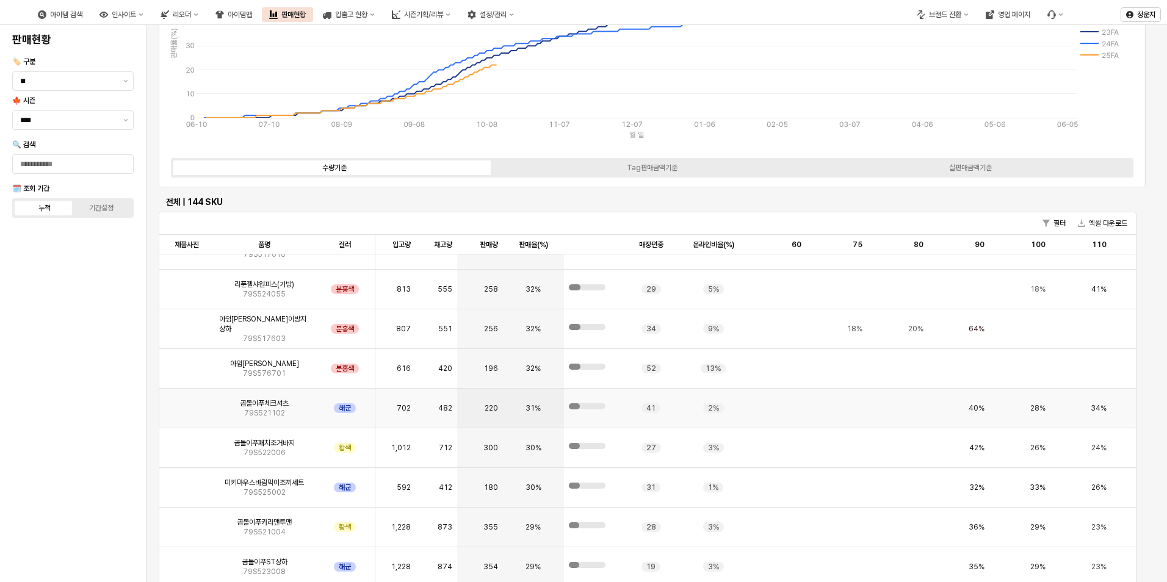
click at [187, 403] on img "앱 프레임" at bounding box center [187, 403] width 0 height 0
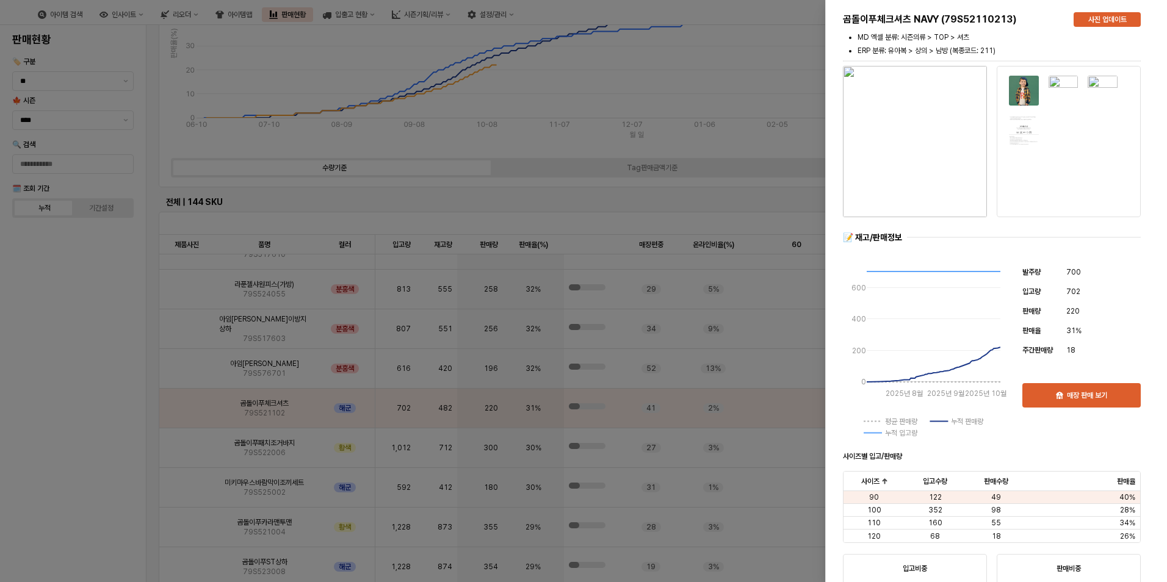
drag, startPoint x: 762, startPoint y: 178, endPoint x: 458, endPoint y: 294, distance: 324.5
click at [757, 178] on div at bounding box center [583, 291] width 1167 height 582
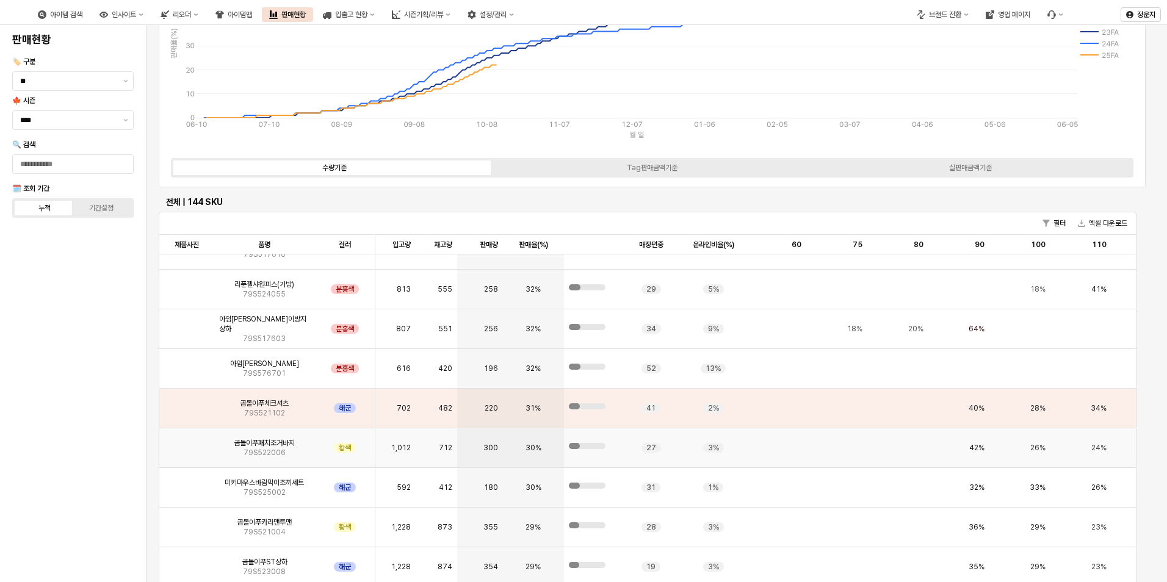
click at [187, 443] on img "앱 프레임" at bounding box center [187, 443] width 0 height 0
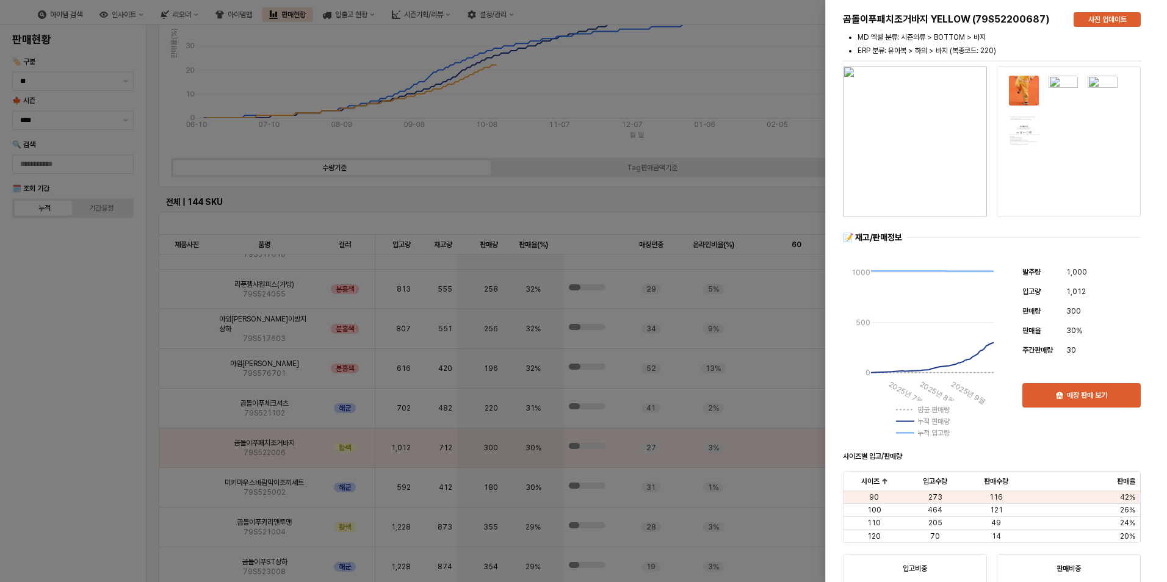
click at [803, 139] on div at bounding box center [583, 291] width 1167 height 582
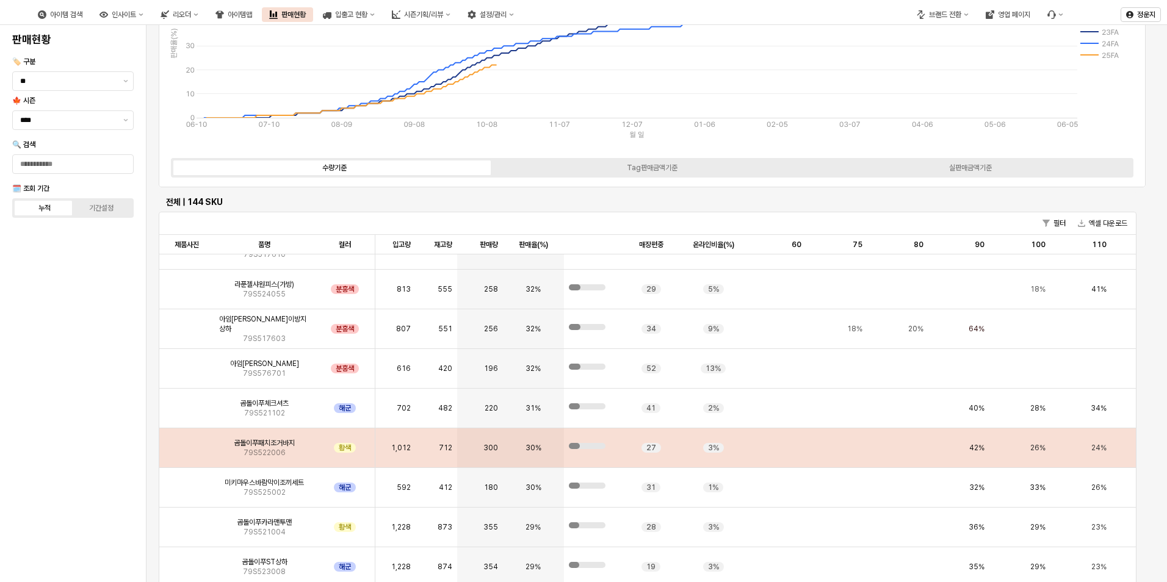
drag, startPoint x: 183, startPoint y: 447, endPoint x: 305, endPoint y: 405, distance: 129.1
click at [187, 443] on img "앱 프레임" at bounding box center [187, 443] width 0 height 0
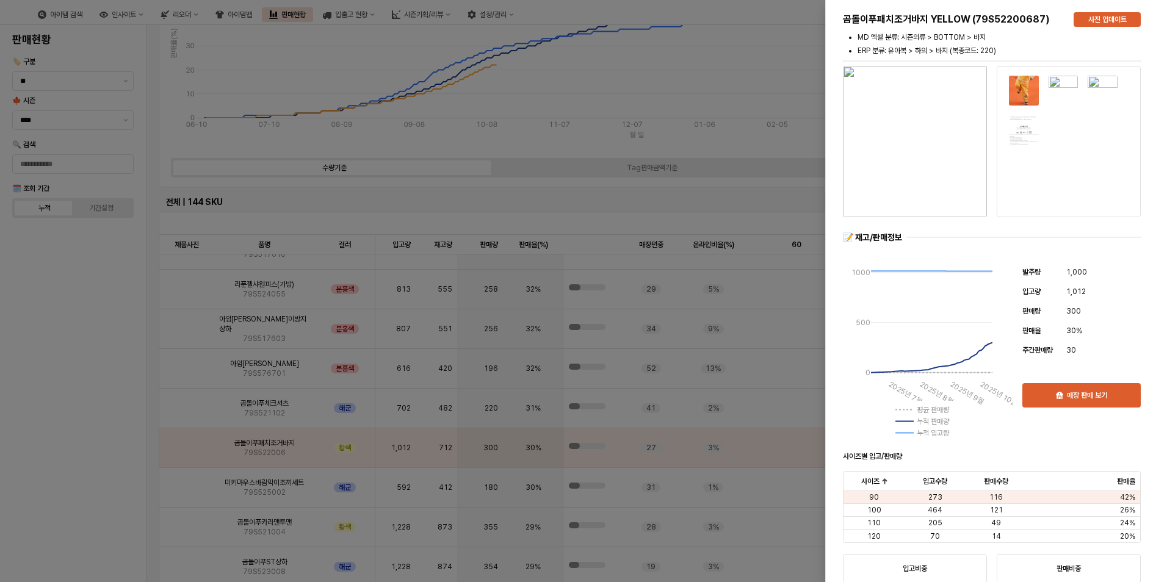
click at [1010, 138] on img at bounding box center [1023, 130] width 31 height 31
click at [1026, 135] on img at bounding box center [1023, 130] width 31 height 31
click at [1005, 138] on div at bounding box center [1063, 112] width 118 height 78
click at [1043, 118] on div at bounding box center [1063, 110] width 109 height 69
click at [1080, 101] on div at bounding box center [1063, 110] width 109 height 69
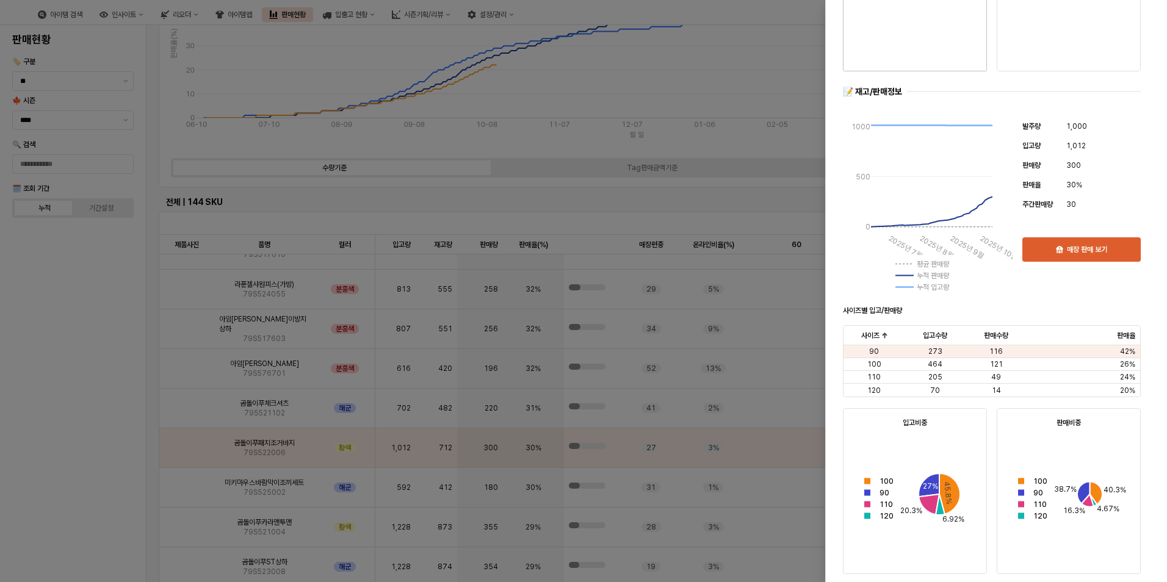
scroll to position [0, 0]
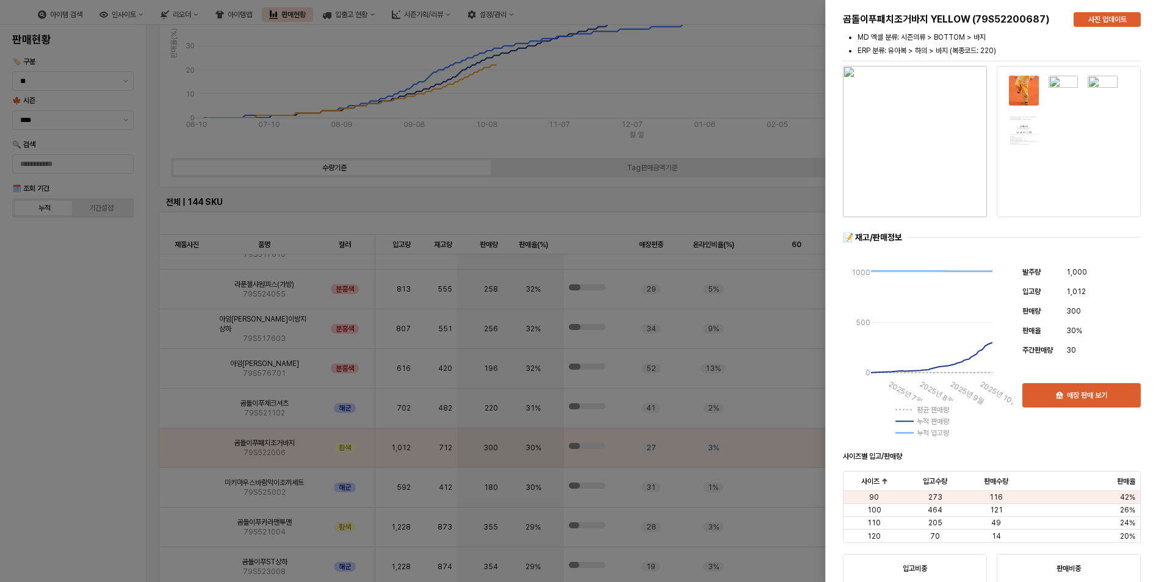
click at [943, 185] on img "button" at bounding box center [915, 141] width 144 height 151
click at [70, 438] on div at bounding box center [583, 291] width 1167 height 582
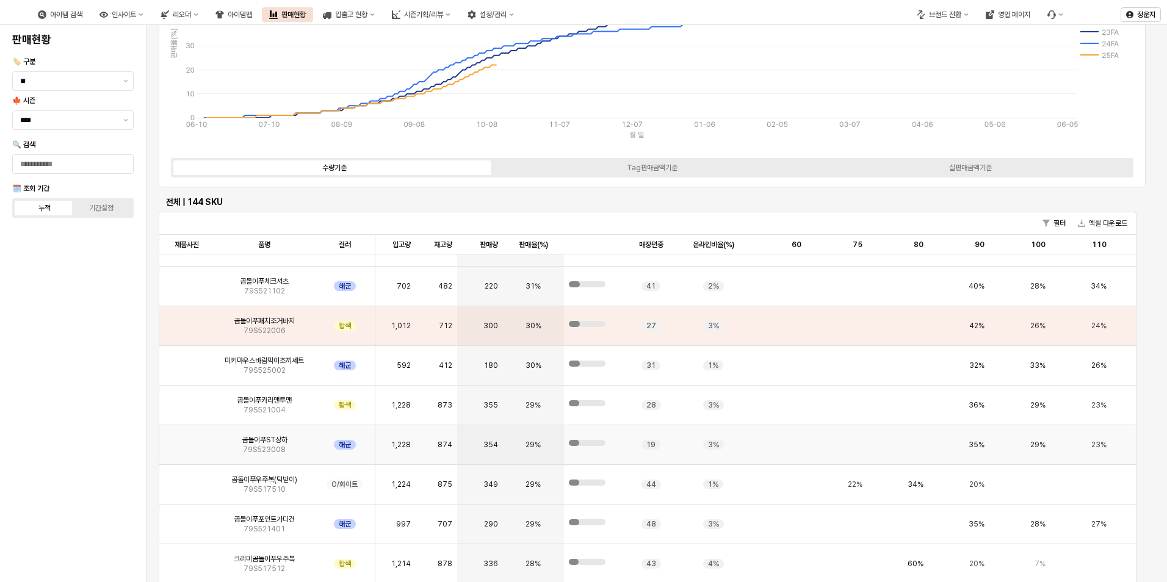
scroll to position [1159, 0]
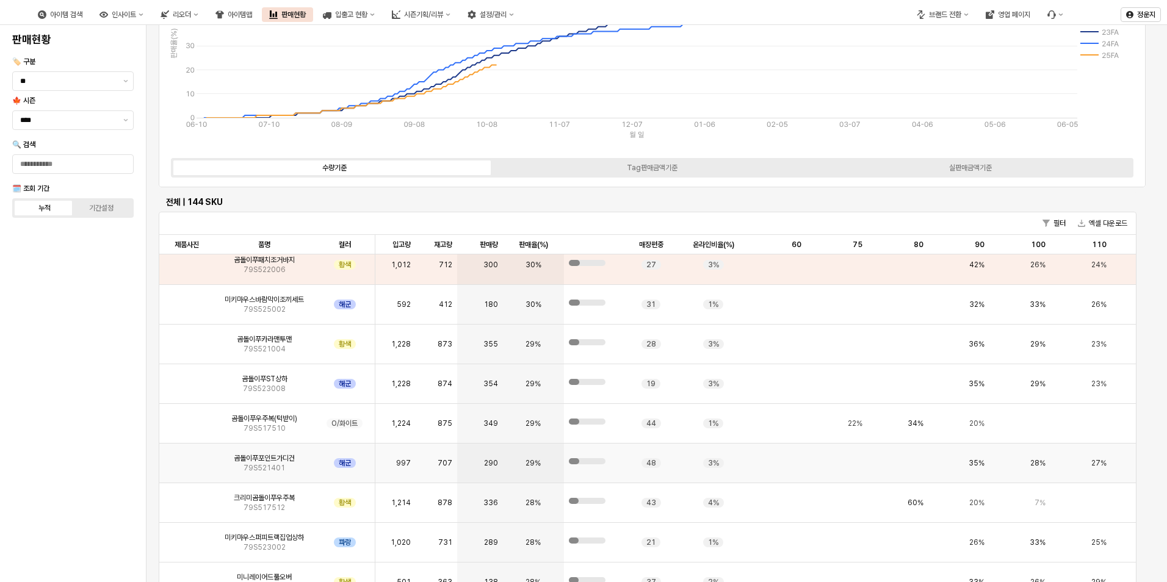
click at [187, 458] on img "앱 프레임" at bounding box center [187, 458] width 0 height 0
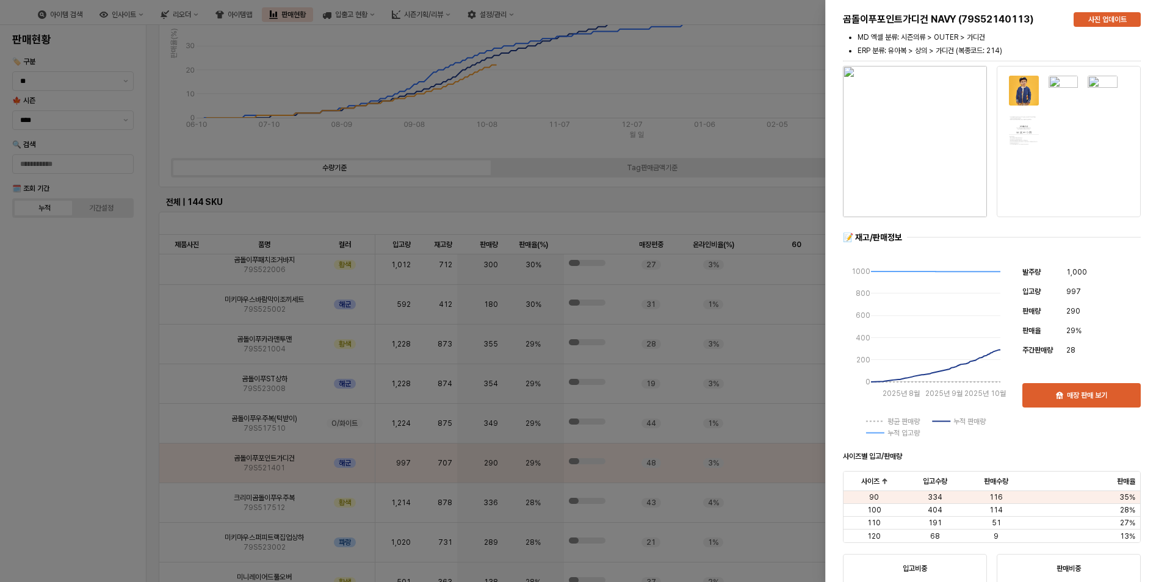
click at [921, 123] on img "button" at bounding box center [915, 141] width 144 height 151
click at [125, 386] on div at bounding box center [583, 291] width 1167 height 582
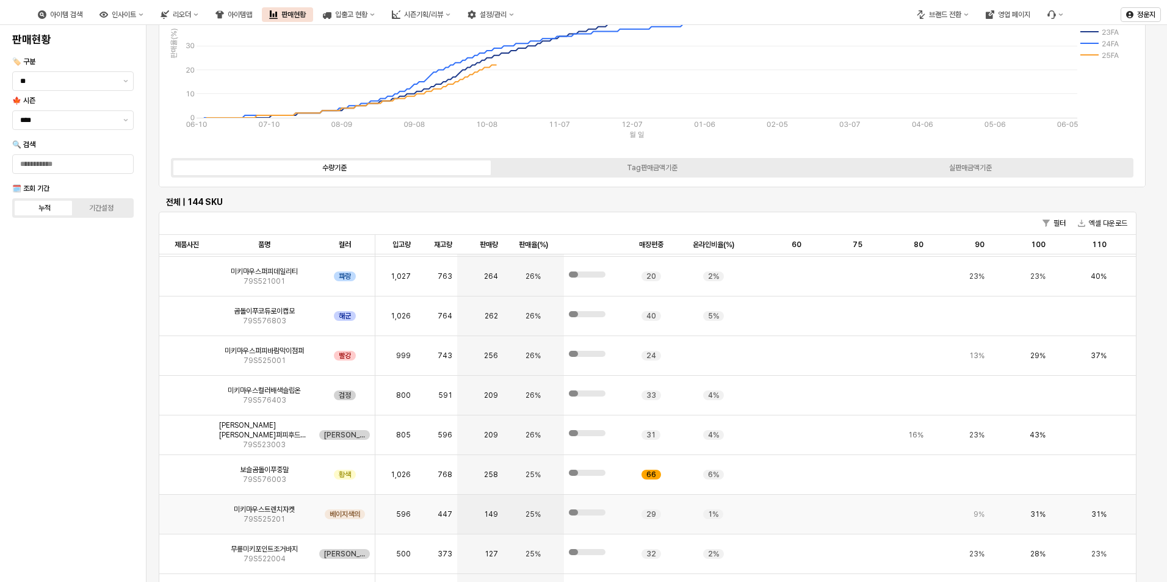
scroll to position [1587, 0]
click at [187, 507] on img "앱 프레임" at bounding box center [187, 507] width 0 height 0
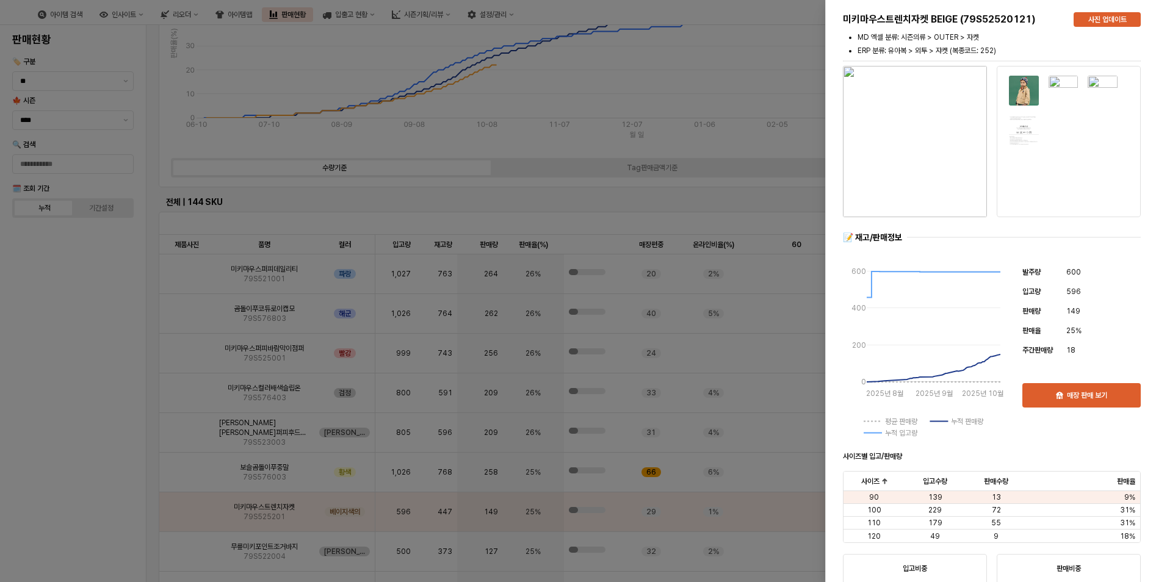
click at [748, 100] on div at bounding box center [583, 291] width 1167 height 582
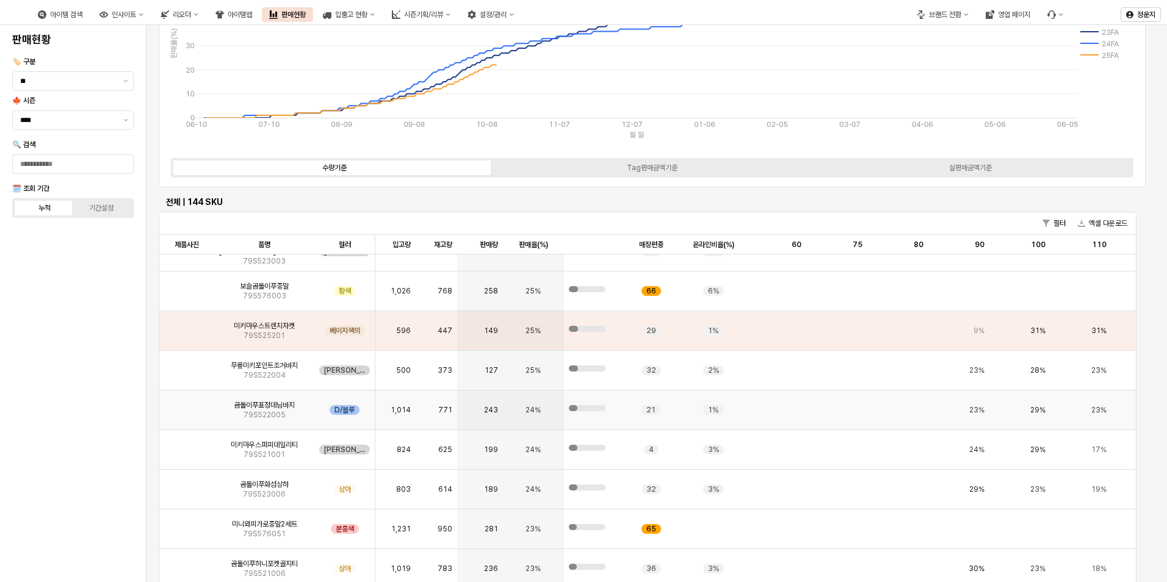
scroll to position [1770, 0]
click at [187, 522] on img "앱 프레임" at bounding box center [187, 522] width 0 height 0
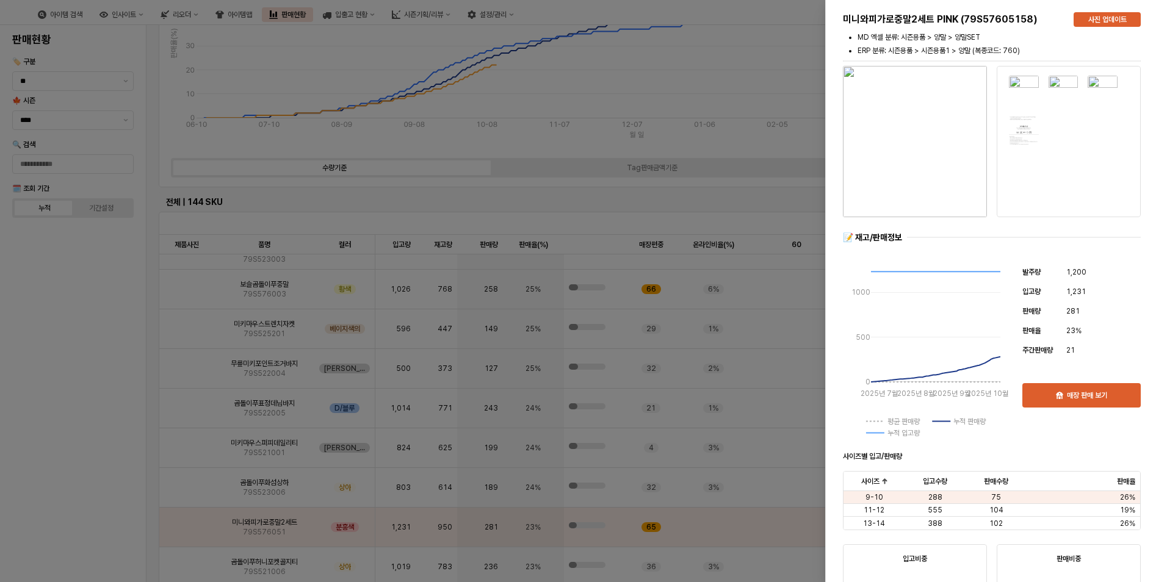
drag, startPoint x: 740, startPoint y: 82, endPoint x: 734, endPoint y: 112, distance: 31.0
click at [740, 81] on div at bounding box center [583, 291] width 1167 height 582
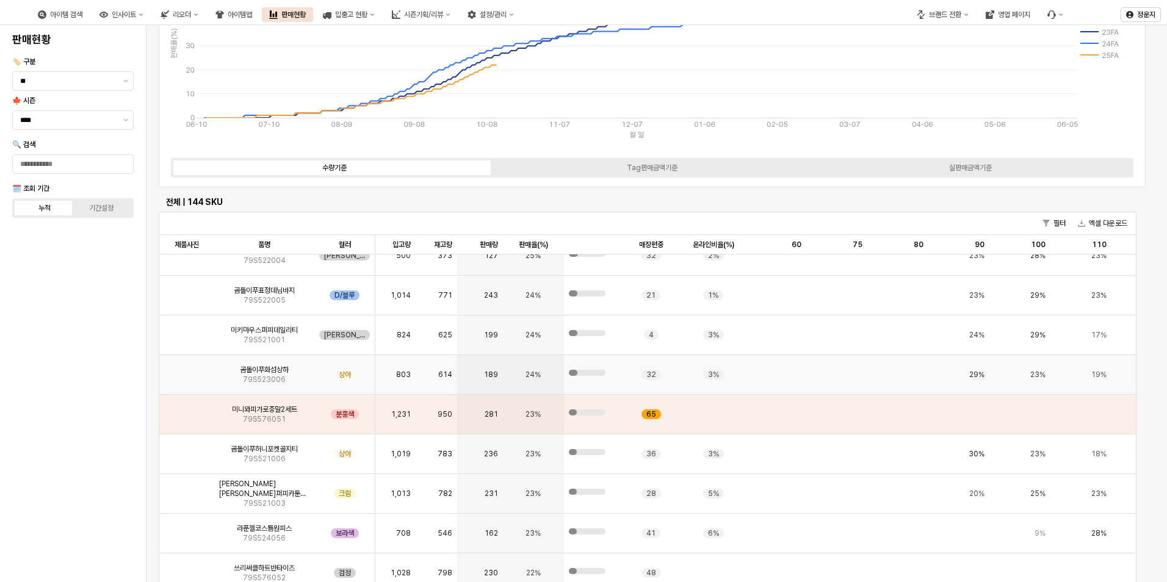
scroll to position [1892, 0]
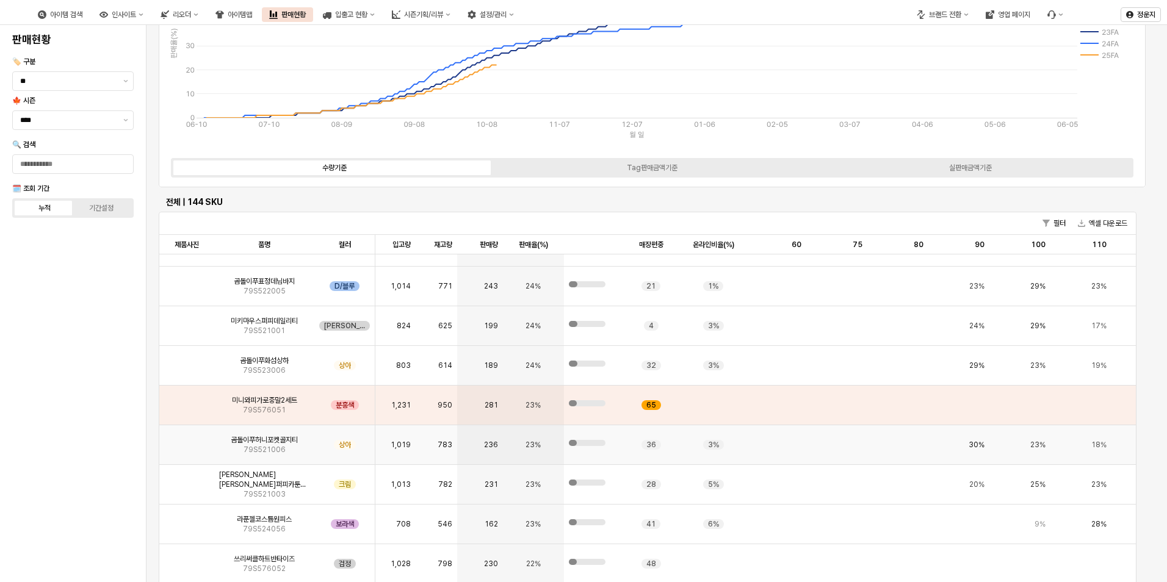
click at [187, 440] on img "앱 프레임" at bounding box center [187, 440] width 0 height 0
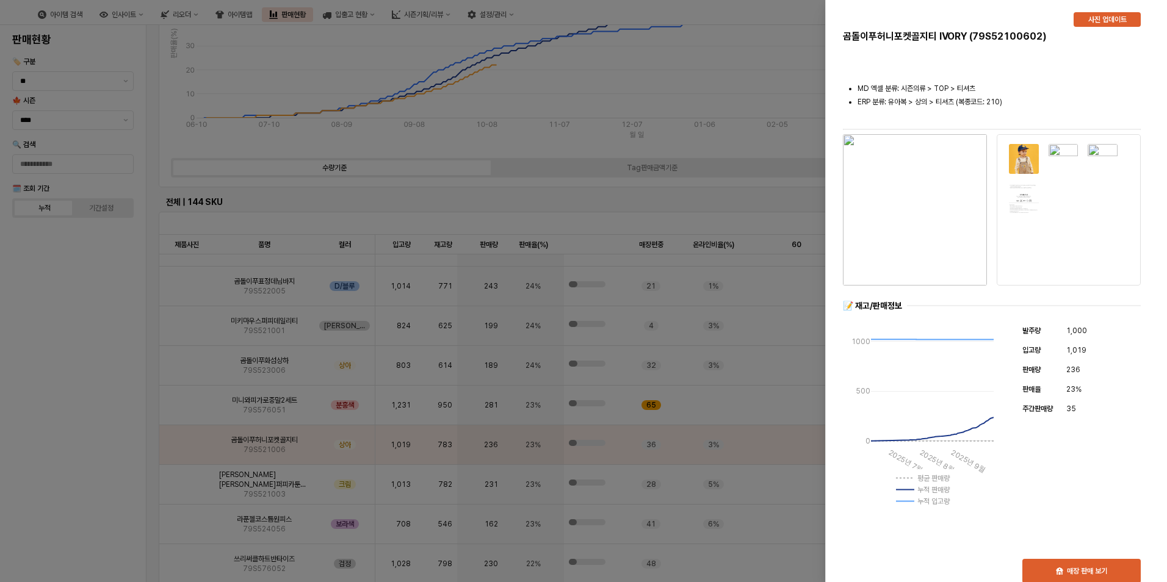
click at [953, 288] on div at bounding box center [992, 293] width 308 height 10
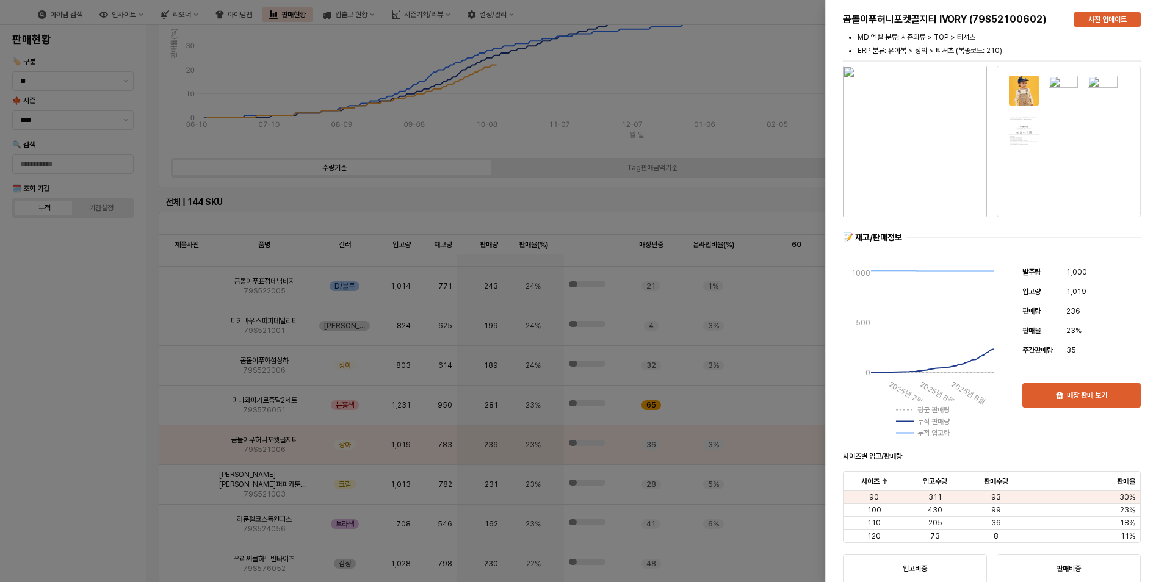
click at [933, 123] on img "button" at bounding box center [915, 141] width 144 height 151
click at [130, 466] on div at bounding box center [583, 291] width 1167 height 582
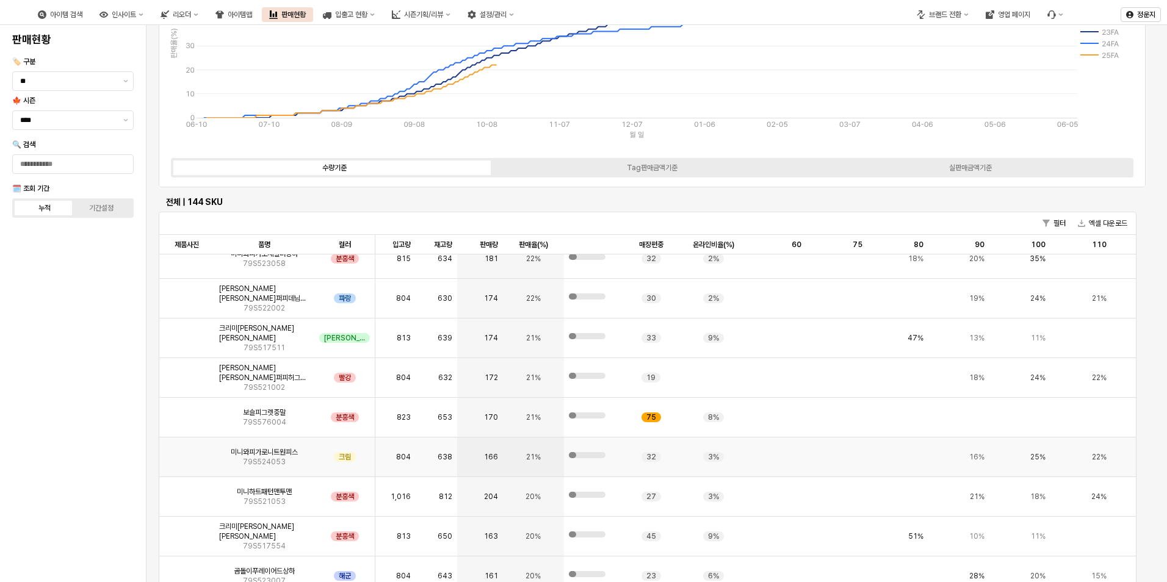
scroll to position [2258, 0]
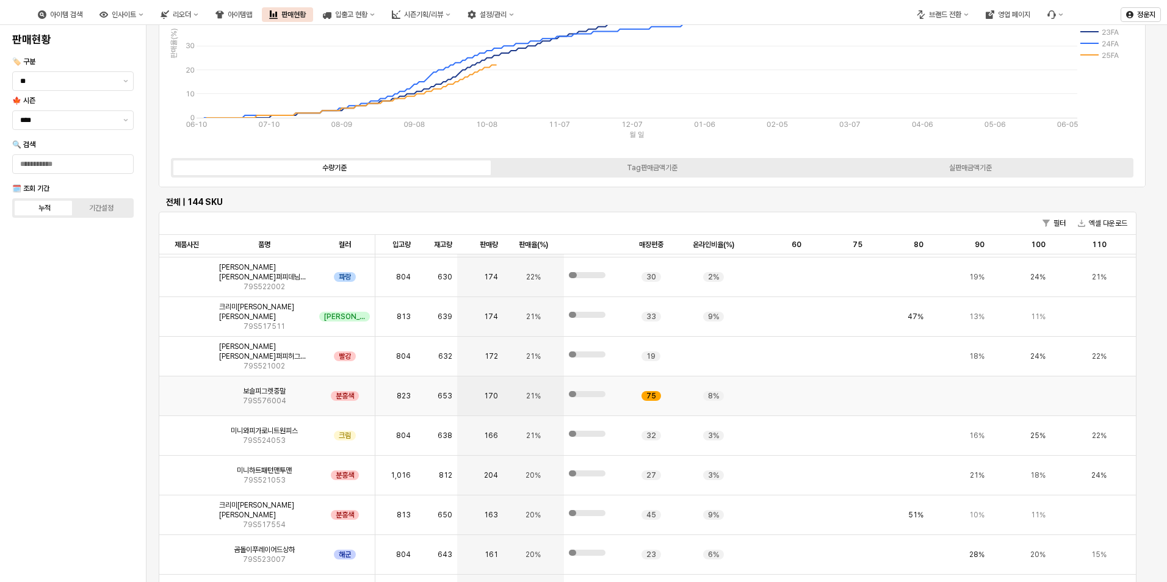
click at [187, 391] on img "앱 프레임" at bounding box center [187, 391] width 0 height 0
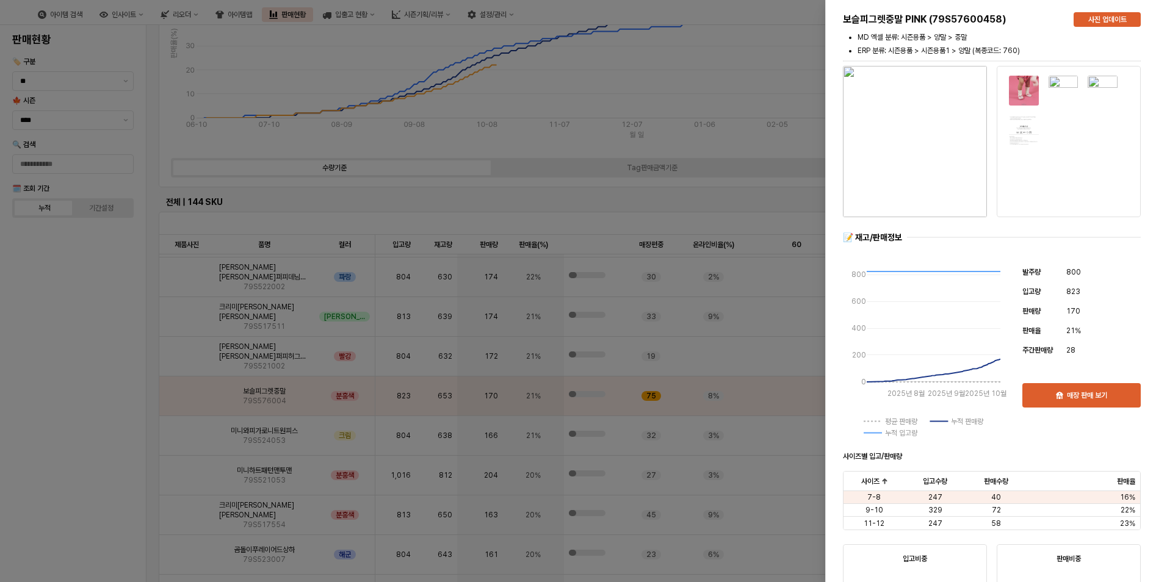
click at [912, 178] on img "button" at bounding box center [915, 141] width 144 height 151
click at [342, 213] on div at bounding box center [583, 291] width 1167 height 582
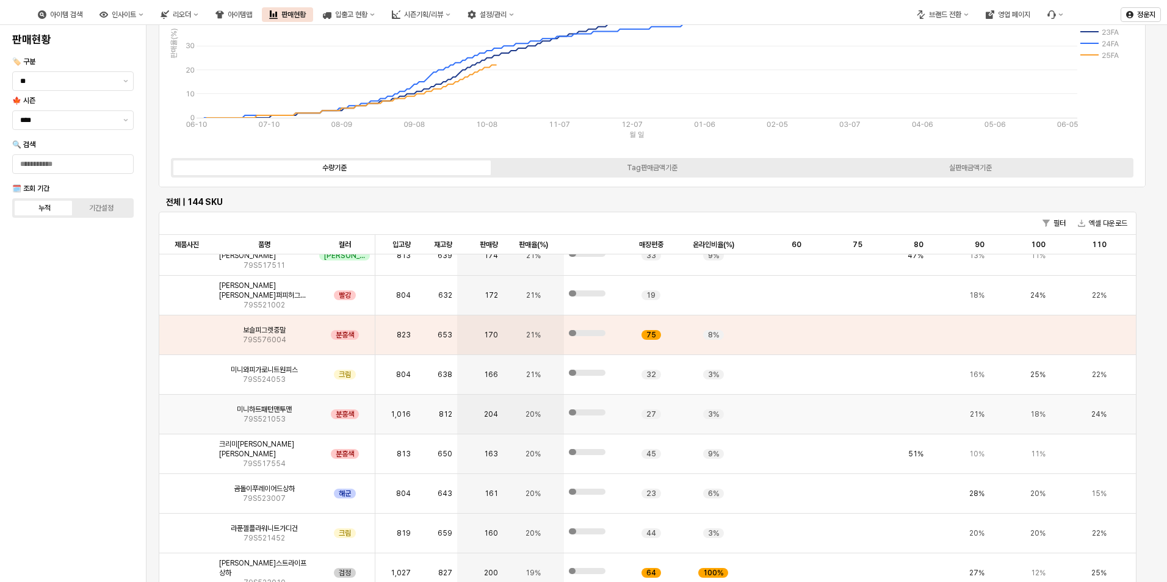
scroll to position [2380, 0]
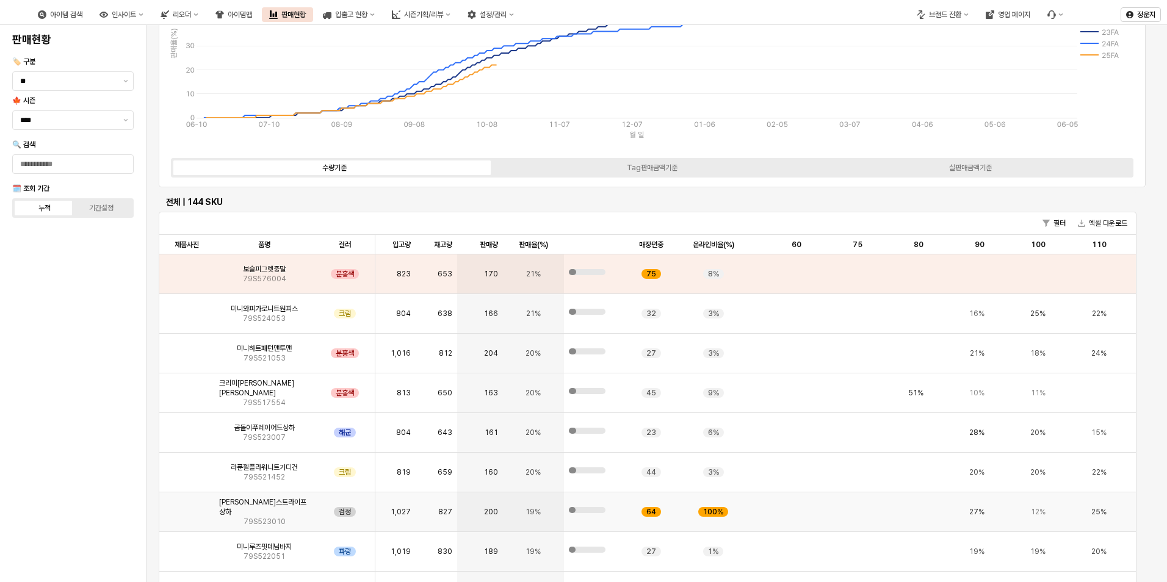
click at [187, 507] on img "앱 프레임" at bounding box center [187, 507] width 0 height 0
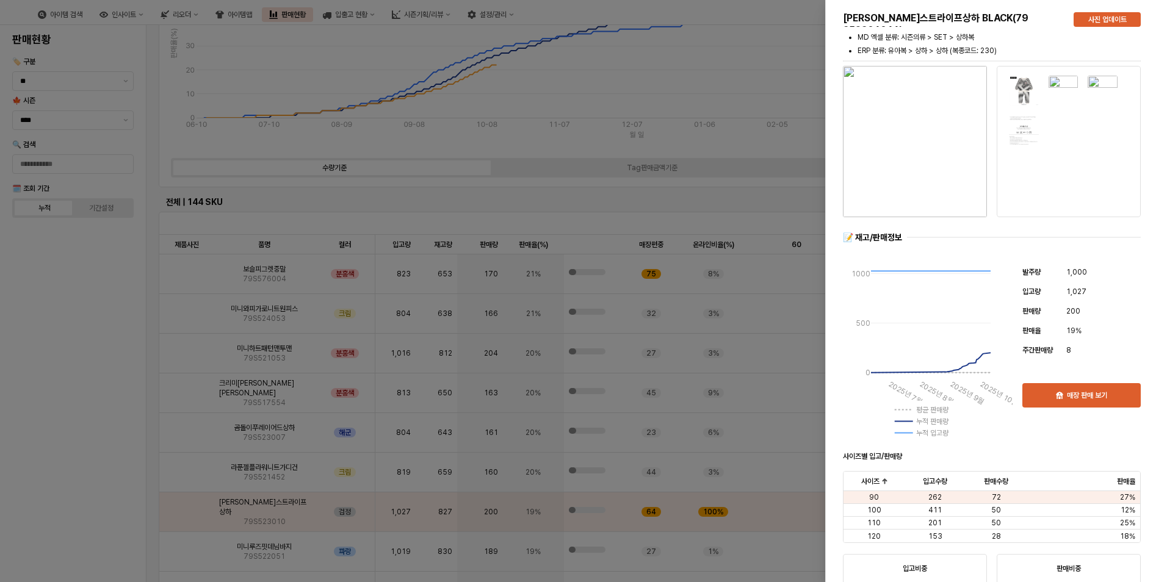
click at [921, 109] on img "button" at bounding box center [915, 141] width 144 height 151
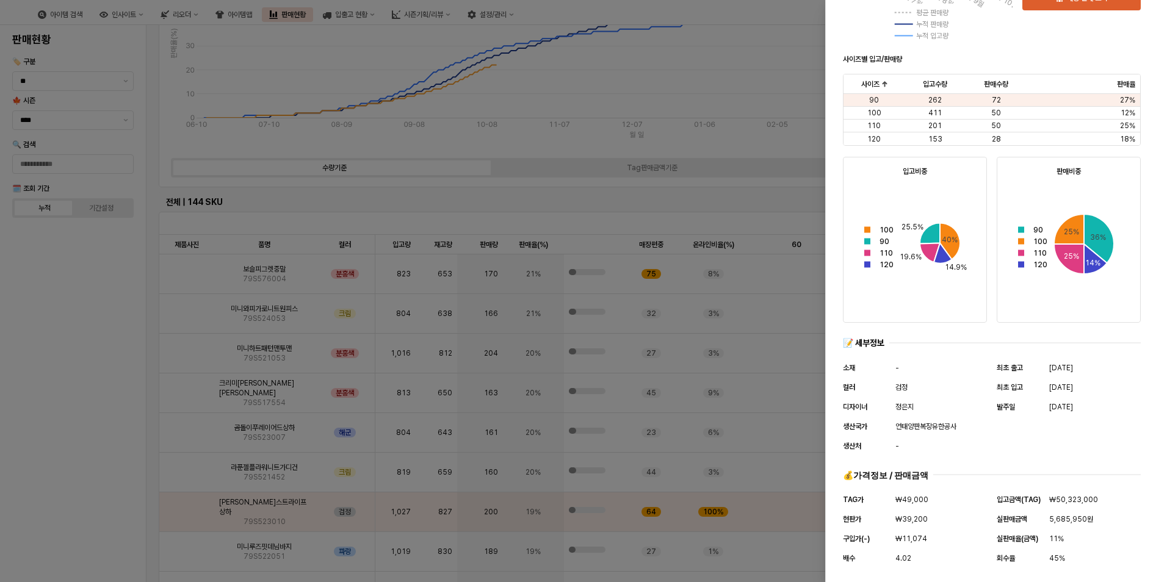
scroll to position [402, 0]
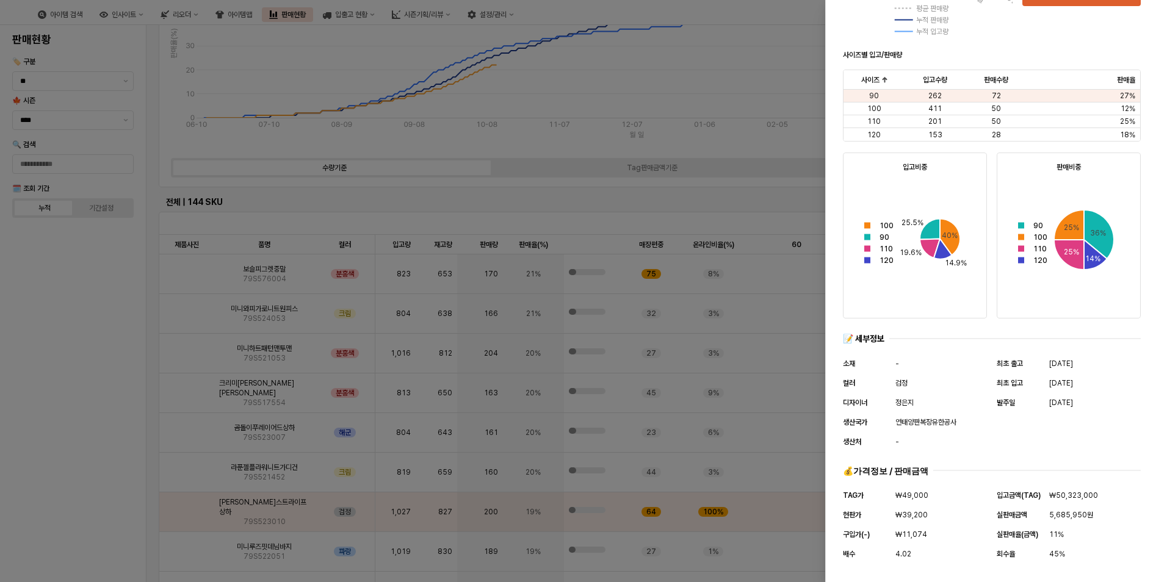
click at [564, 220] on div at bounding box center [583, 291] width 1167 height 582
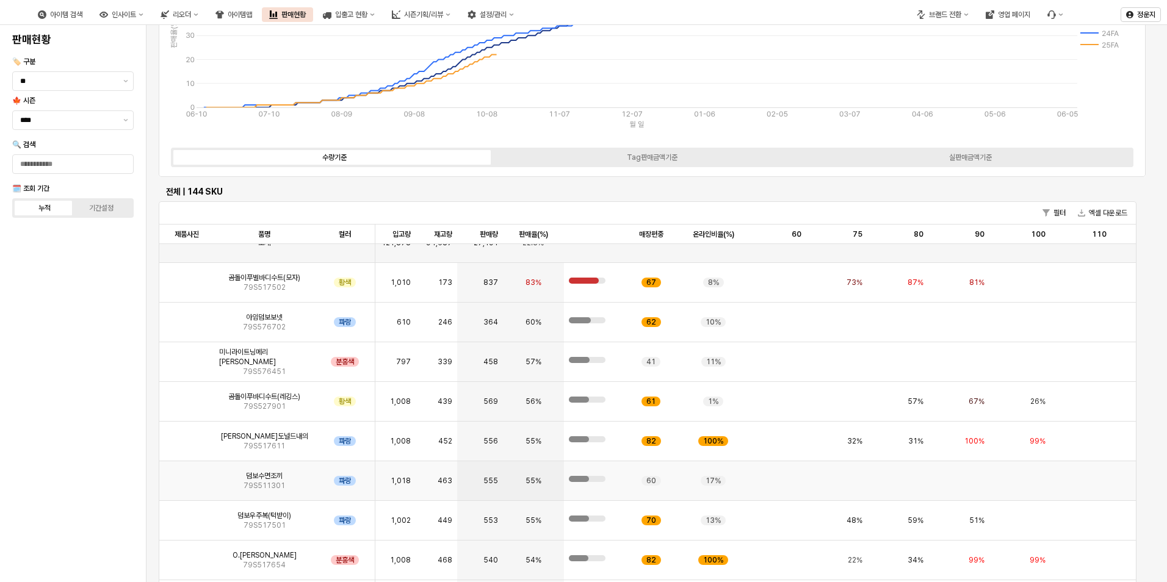
scroll to position [0, 0]
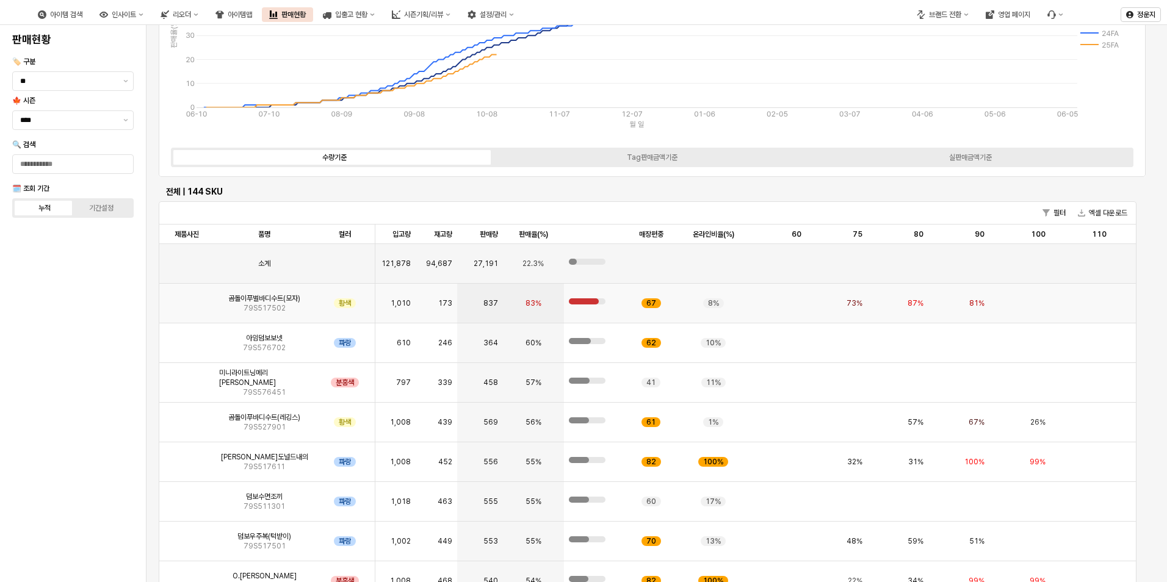
click at [187, 298] on img "앱 프레임" at bounding box center [187, 298] width 0 height 0
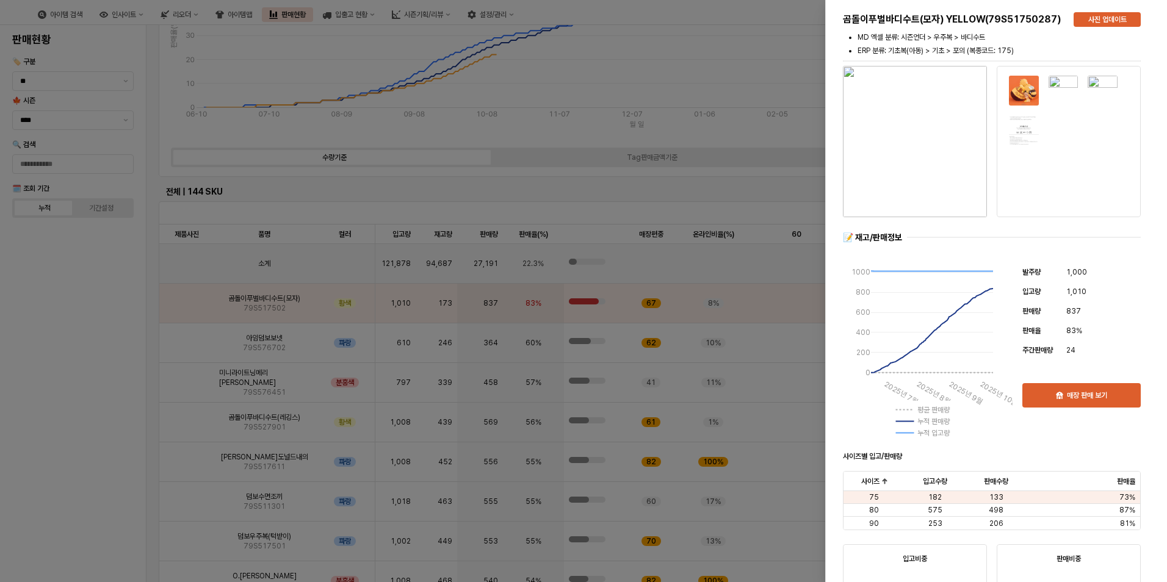
click at [922, 160] on img "button" at bounding box center [915, 141] width 144 height 151
click at [187, 253] on div at bounding box center [583, 291] width 1167 height 582
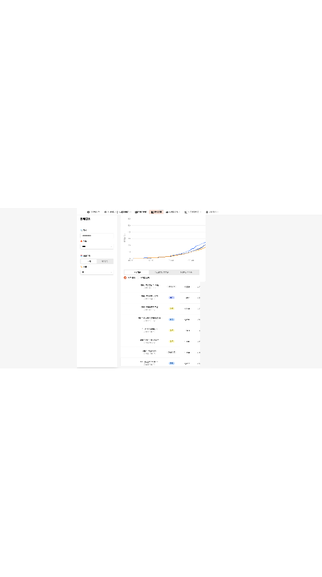
scroll to position [77, 0]
